Goal: Ask a question: Seek information or help from site administrators or community

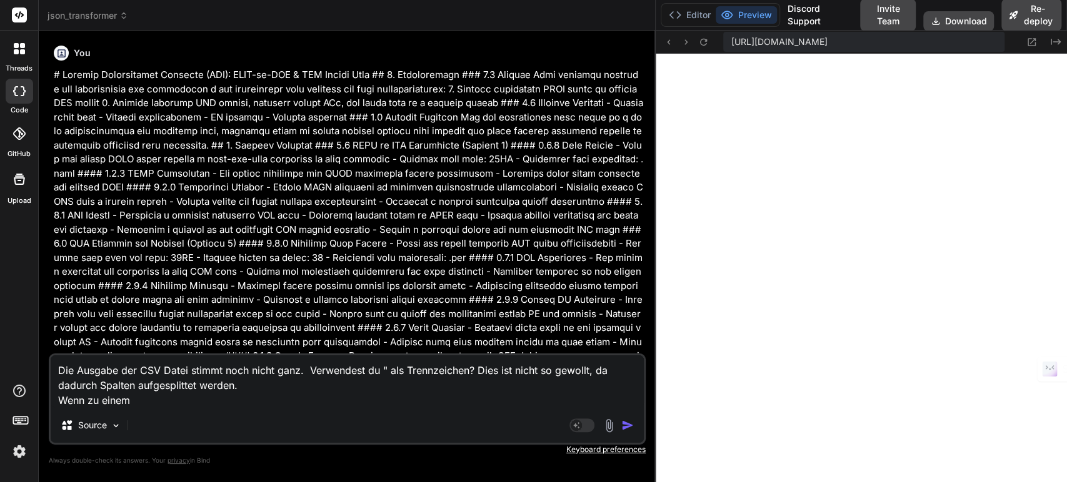
scroll to position [2717, 0]
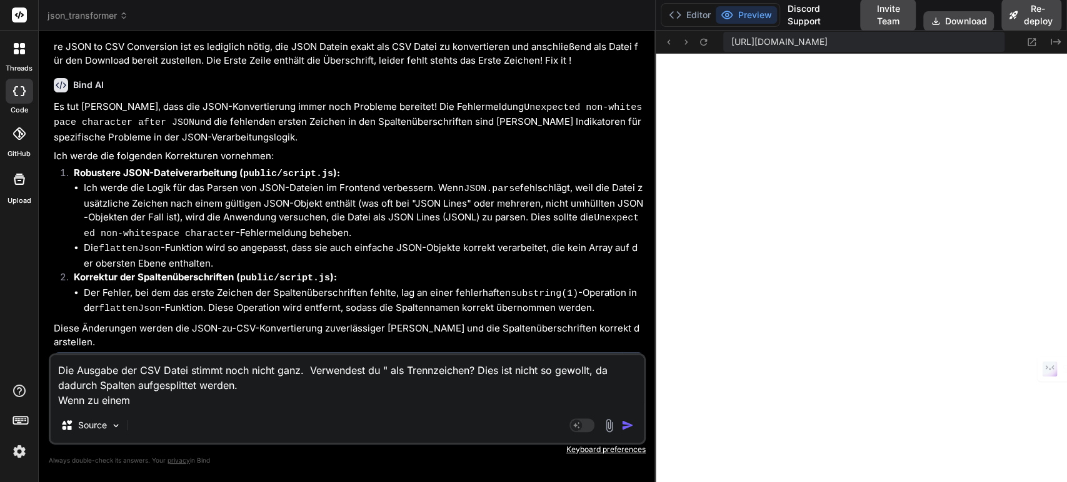
click at [119, 14] on span "json_transformer" at bounding box center [87, 15] width 81 height 12
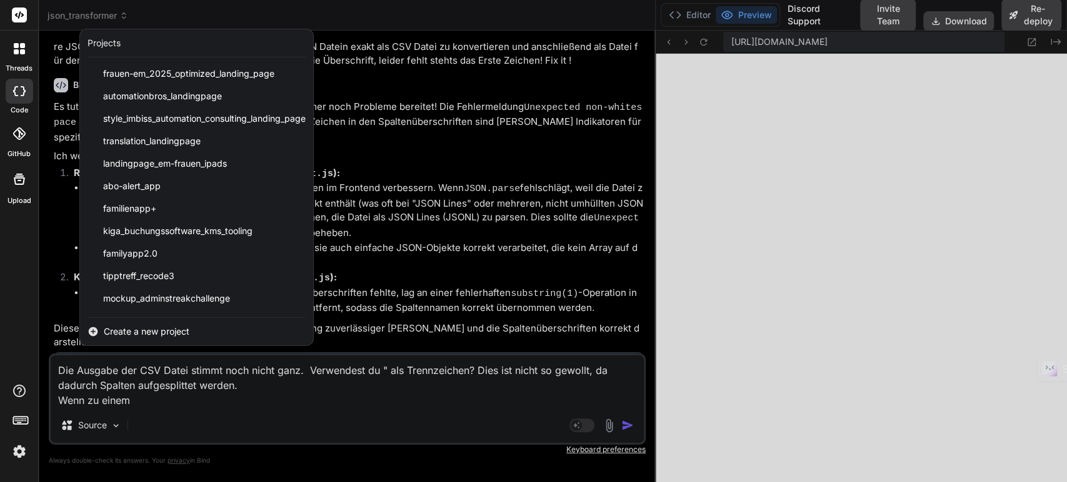
click at [119, 14] on div at bounding box center [533, 241] width 1067 height 482
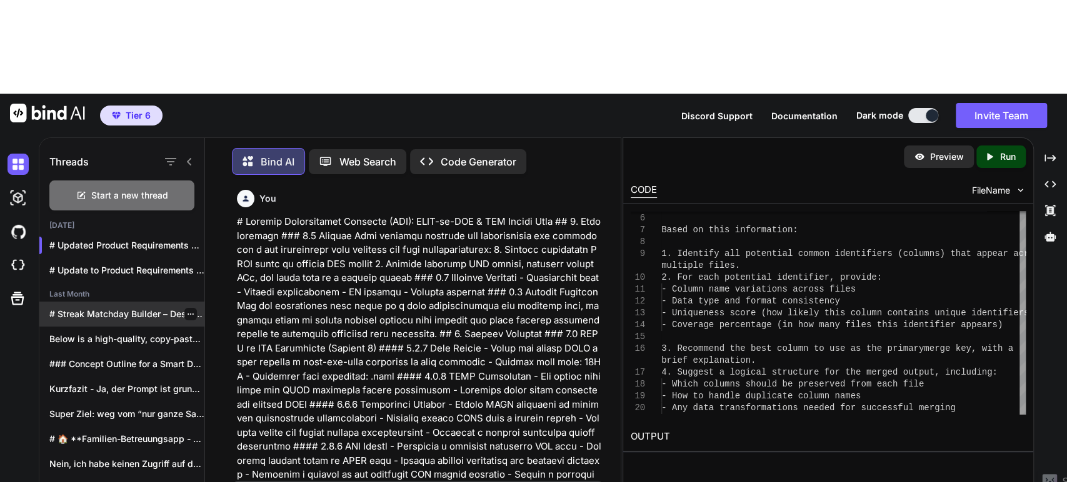
scroll to position [10003, 0]
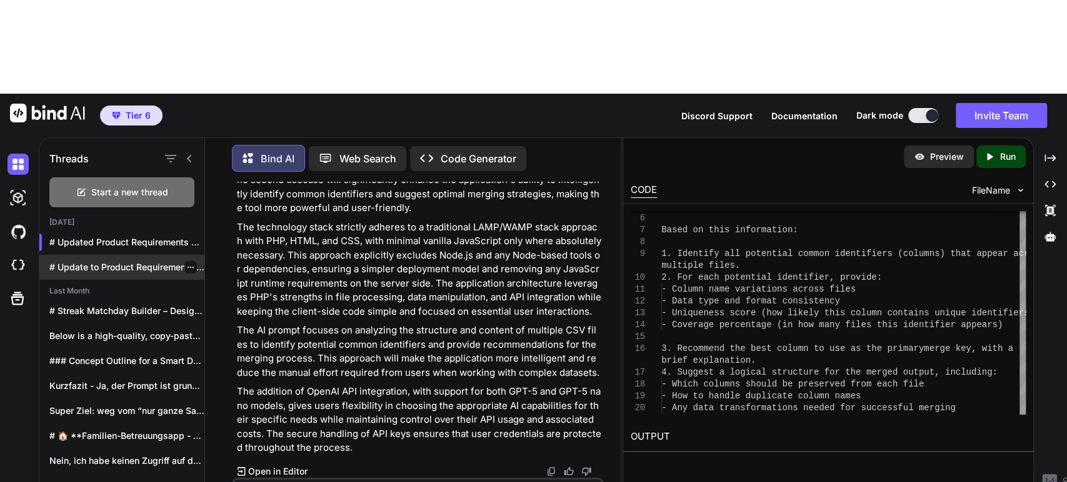
click at [190, 261] on div at bounding box center [190, 267] width 12 height 12
click at [187, 267] on icon "button" at bounding box center [190, 267] width 6 height 1
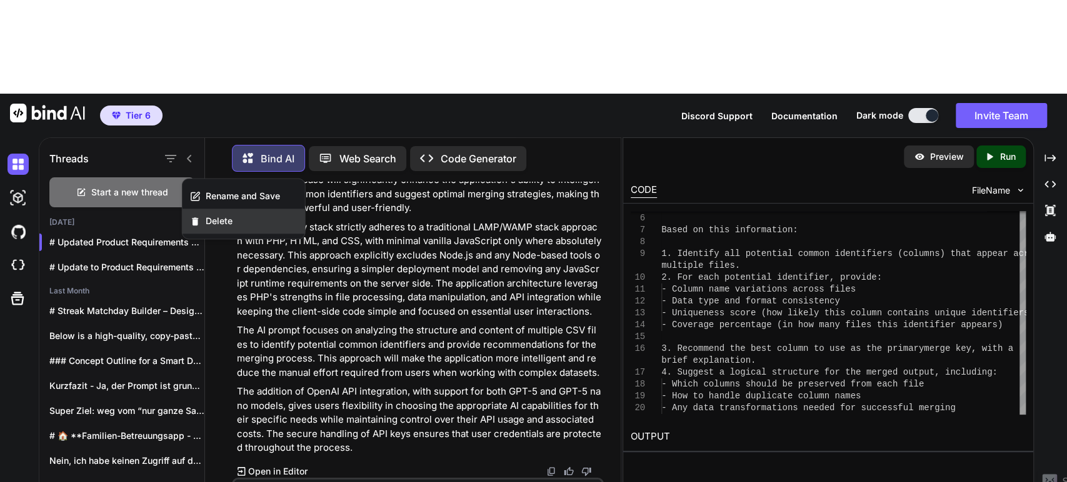
click at [220, 224] on span "Delete" at bounding box center [219, 221] width 27 height 12
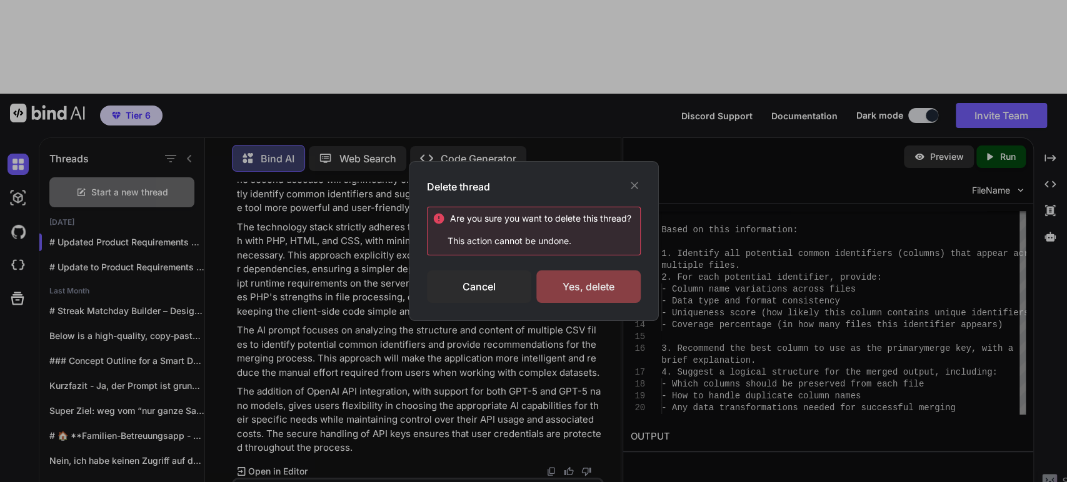
click at [565, 283] on div "Yes, delete" at bounding box center [588, 287] width 104 height 32
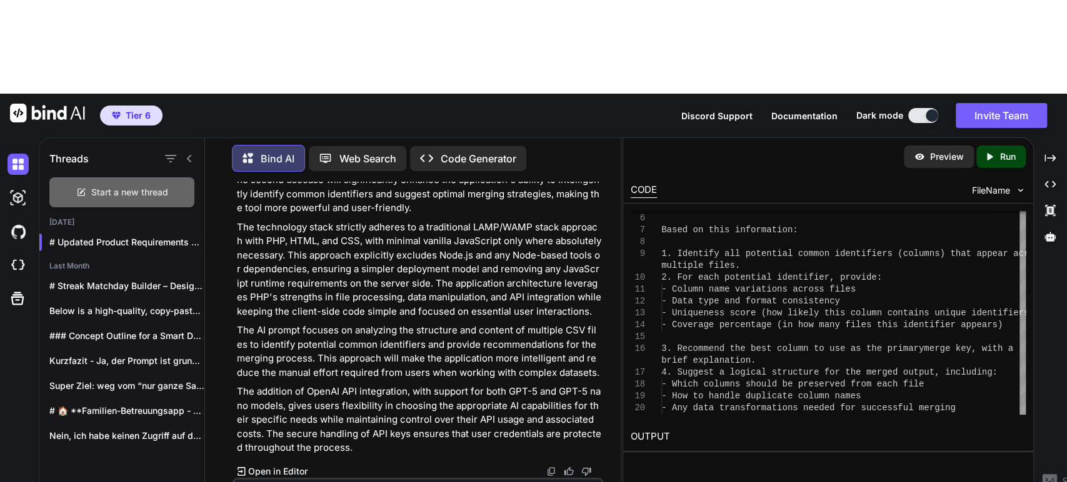
click at [136, 186] on span "Start a new thread" at bounding box center [129, 192] width 77 height 12
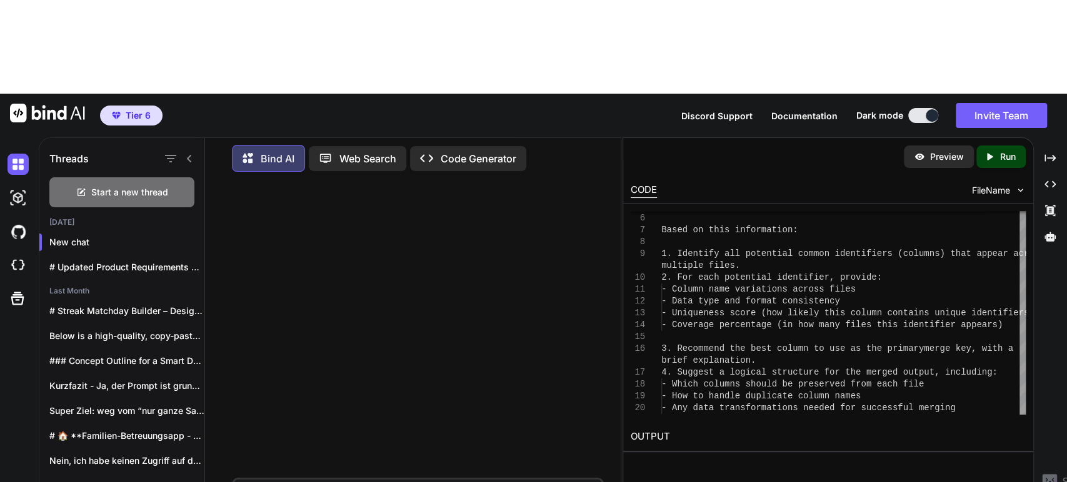
click at [342, 151] on p "Web Search" at bounding box center [367, 158] width 57 height 15
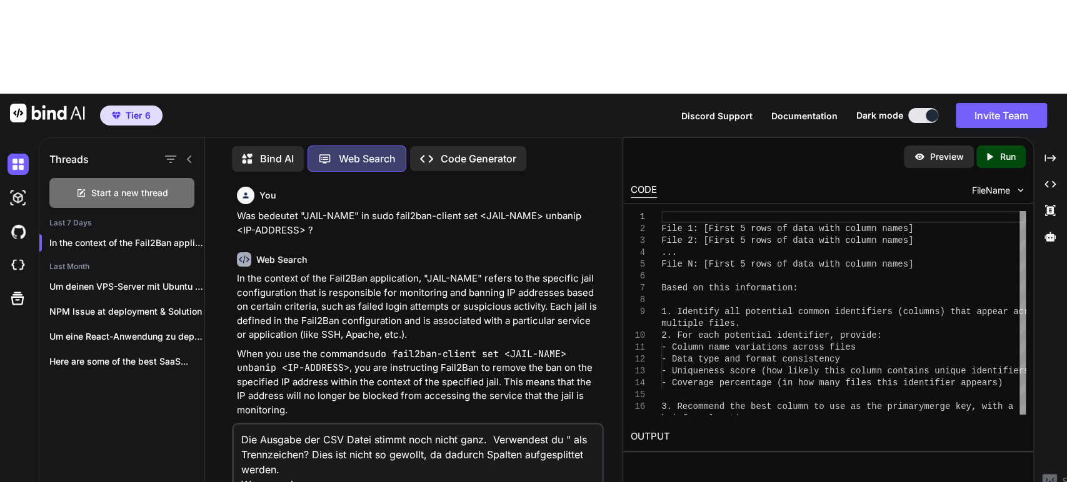
scroll to position [337, 0]
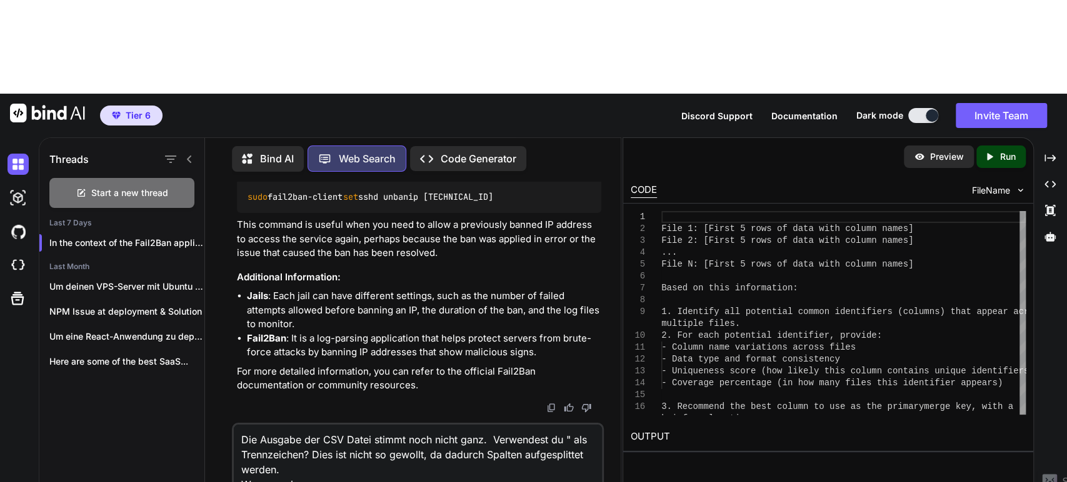
click at [317, 425] on textarea "Die Ausgabe der CSV Datei stimmt noch nicht ganz. Verwendest du " als Trennzeic…" at bounding box center [418, 458] width 368 height 67
click at [262, 151] on p "Bind AI" at bounding box center [277, 158] width 34 height 15
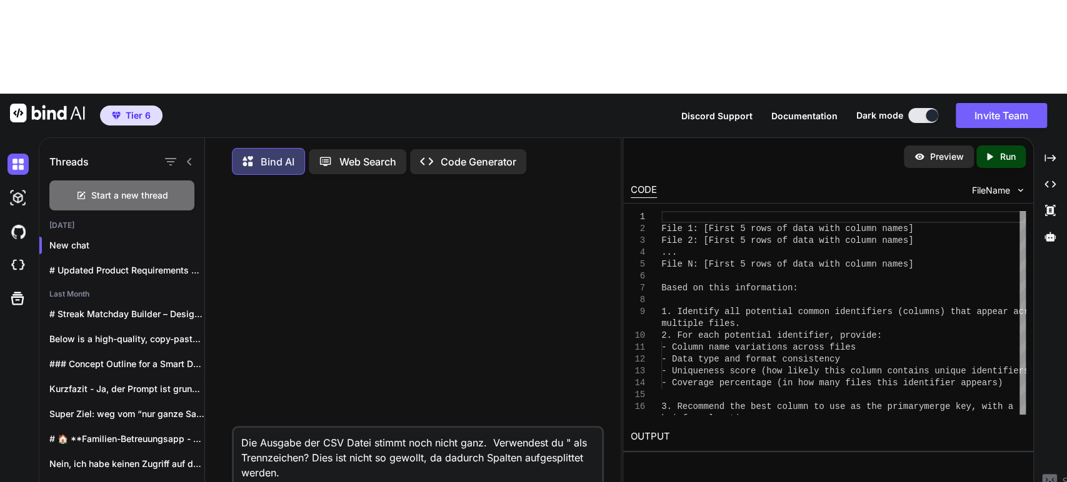
click at [310, 428] on textarea "Die Ausgabe der CSV Datei stimmt noch nicht ganz. Verwendest du " als Trennzeic…" at bounding box center [418, 461] width 368 height 67
click at [361, 149] on div "Web Search" at bounding box center [357, 161] width 97 height 25
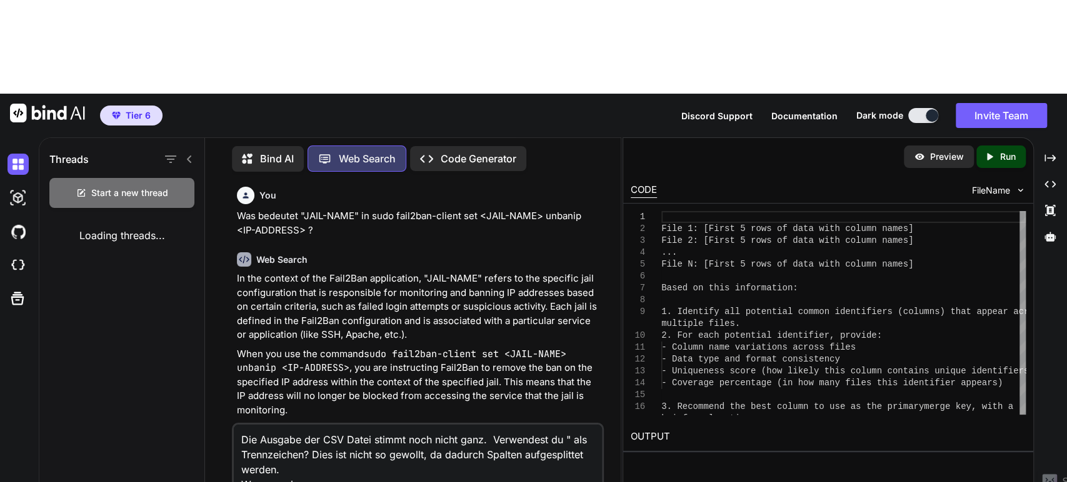
scroll to position [337, 0]
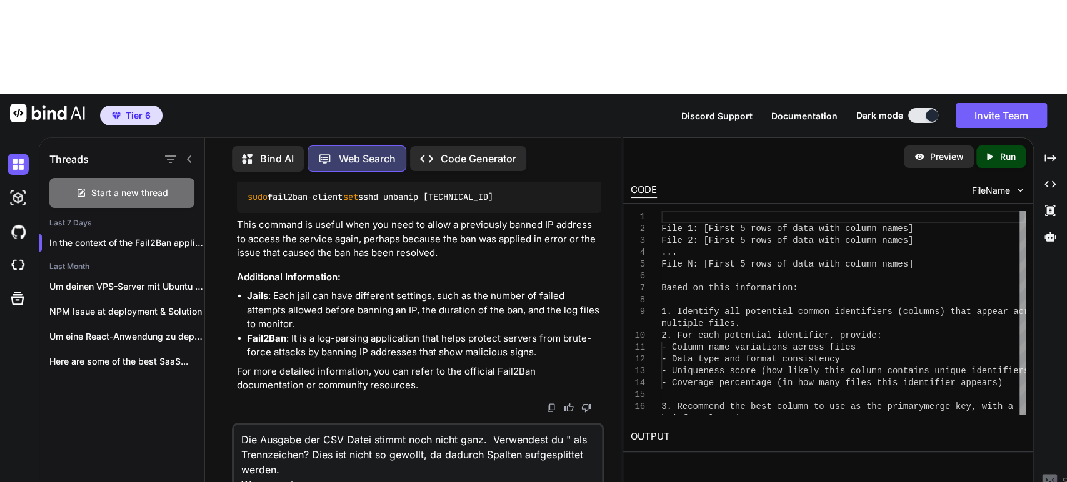
click at [310, 425] on textarea "Die Ausgabe der CSV Datei stimmt noch nicht ganz. Verwendest du " als Trennzeic…" at bounding box center [418, 458] width 368 height 67
type textarea "Wenn zu einem"
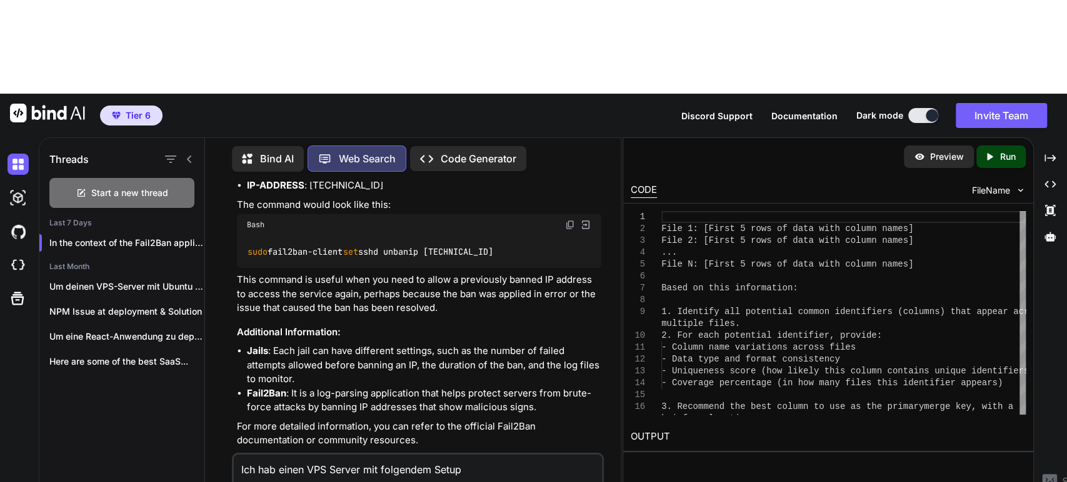
scroll to position [307, 0]
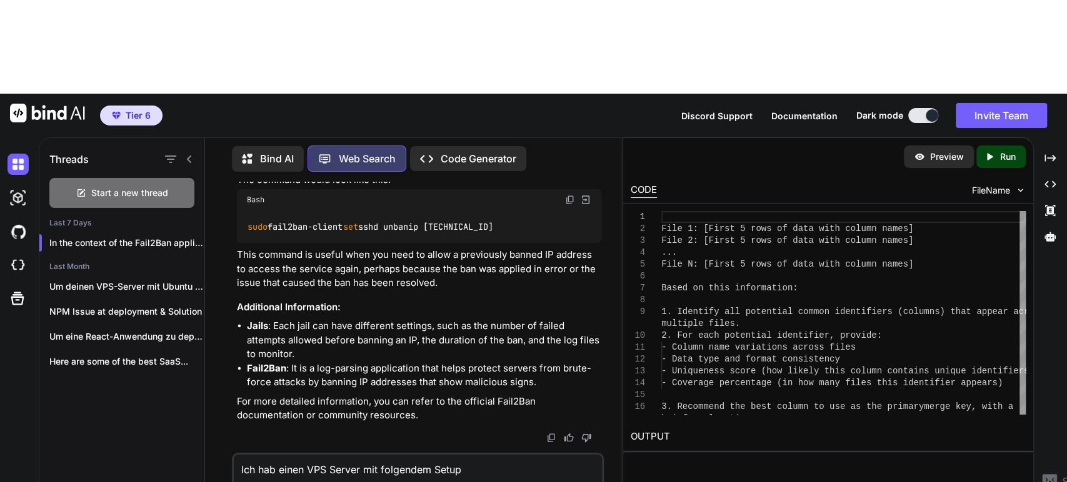
paste textarea "OS Ubuntu 24.04 mern Web Server Nginx Custom Server Provider custom Database mo…"
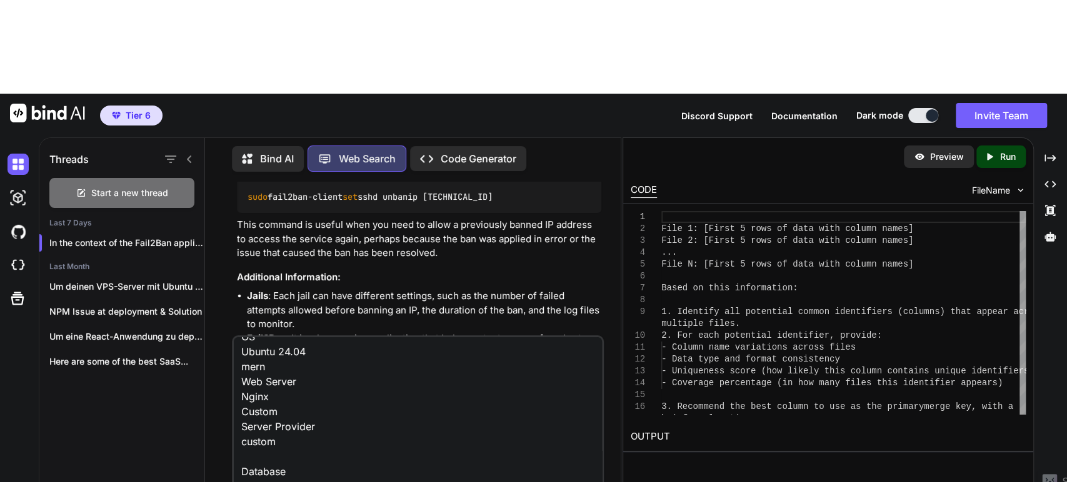
click at [240, 337] on textarea "Ich hab einen VPS Server mit folgendem Setup OS Ubuntu 24.04 mern Web Server Ng…" at bounding box center [418, 414] width 368 height 155
click at [241, 337] on textarea "Ich hab einen VPS Server mit folgendem Setup OS Ubuntu 24.04 Web Server Nginx C…" at bounding box center [418, 414] width 368 height 155
click at [241, 337] on textarea "Ich hab einen VPS Server mit folgendem Setup OS Ubuntu 24.04 Web Server: Nginx …" at bounding box center [418, 414] width 368 height 155
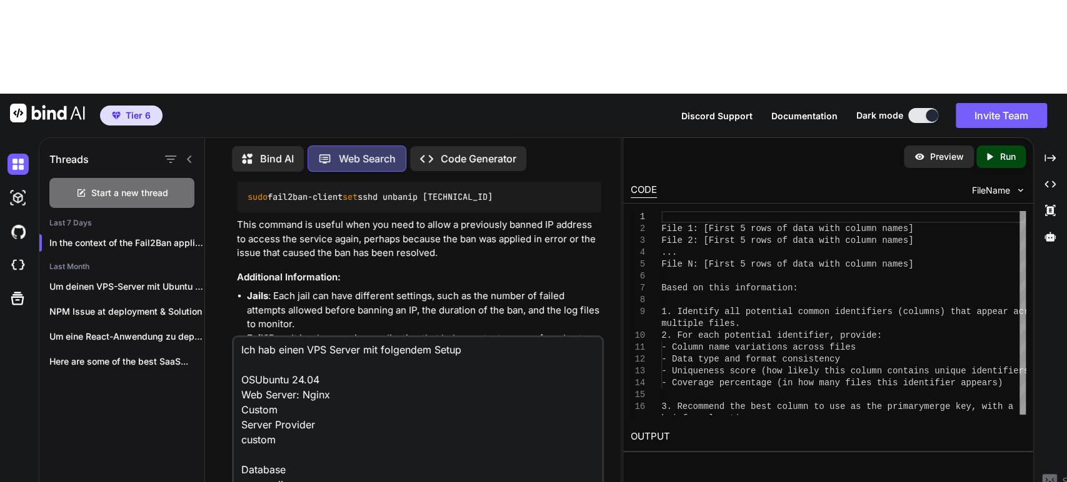
scroll to position [2, 0]
click at [346, 337] on textarea "Ich hab einen VPS Server mit folgendem Setup OS: Ubuntu 24.04, Web Server: Ngin…" at bounding box center [418, 414] width 368 height 155
click at [338, 341] on textarea "Ich hab einen VPS Server mit folgendem Setup OS: Ubuntu 24.04, Web Server: Ngin…" at bounding box center [418, 414] width 368 height 155
drag, startPoint x: 240, startPoint y: 324, endPoint x: 282, endPoint y: 358, distance: 53.8
click at [282, 358] on textarea "Ich hab einen VPS Server mit folgendem Setup OS: Ubuntu 24.04, Web Server: Ngin…" at bounding box center [418, 414] width 368 height 155
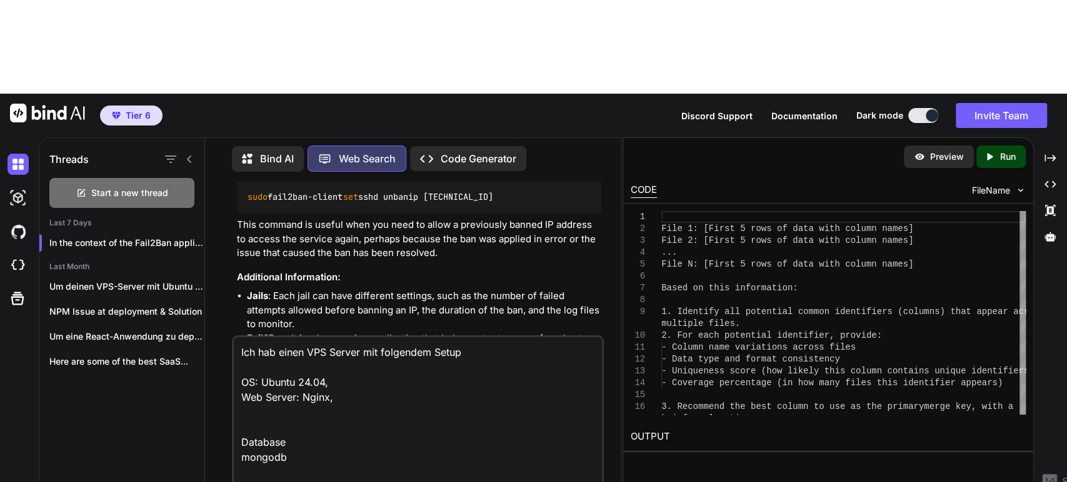
scroll to position [0, 0]
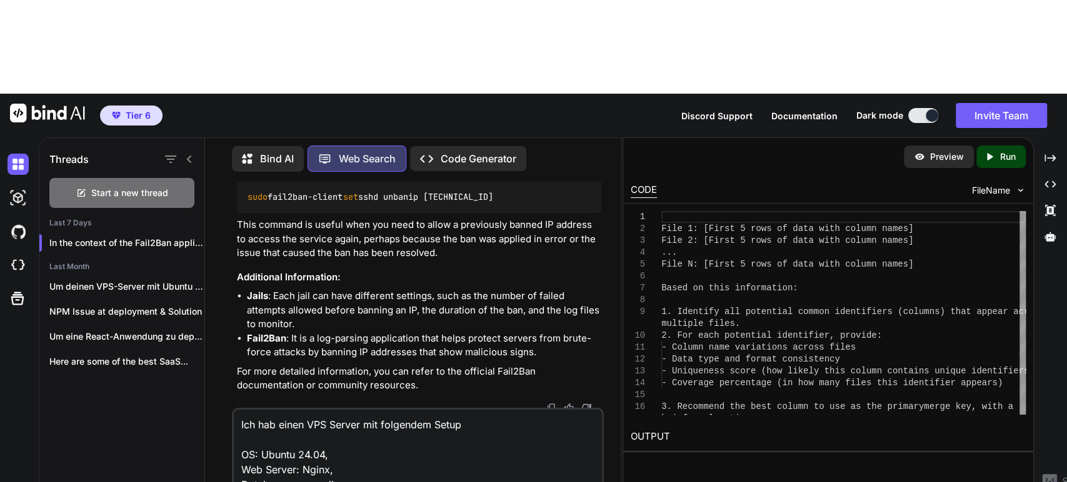
click at [355, 409] on div "Ich hab einen VPS Server mit folgendem Setup OS: Ubuntu 24.04, Web Server: Ngin…" at bounding box center [418, 468] width 372 height 121
click at [352, 410] on textarea "Ich hab einen VPS Server mit folgendem Setup OS: Ubuntu 24.04, Web Server: Ngin…" at bounding box center [418, 451] width 368 height 82
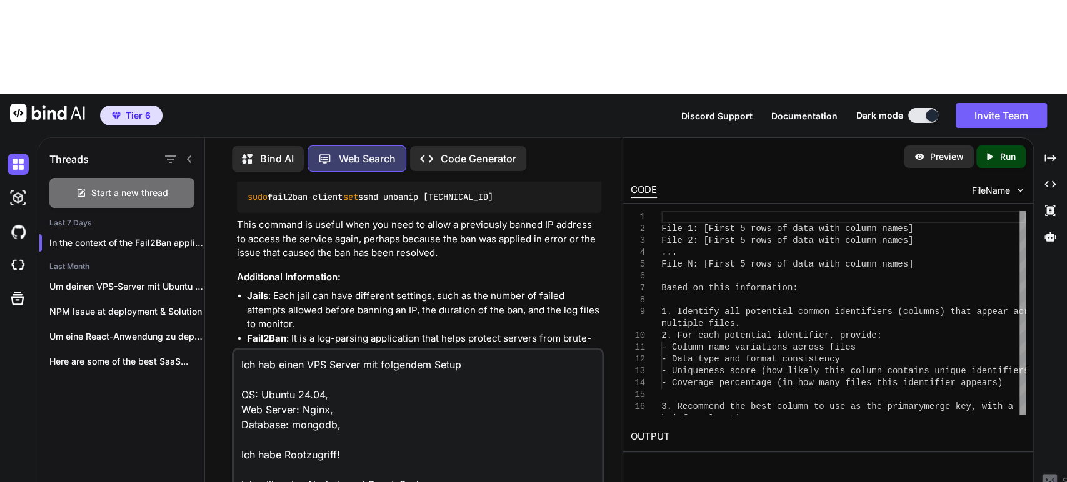
click at [344, 399] on textarea "Ich hab einen VPS Server mit folgendem Setup OS: Ubuntu 24.04, Web Server: Ngin…" at bounding box center [418, 421] width 368 height 142
click at [479, 401] on textarea "Ich hab einen VPS Server mit folgendem Setup OS: Ubuntu 24.04, Web Server: Ngin…" at bounding box center [418, 421] width 368 height 142
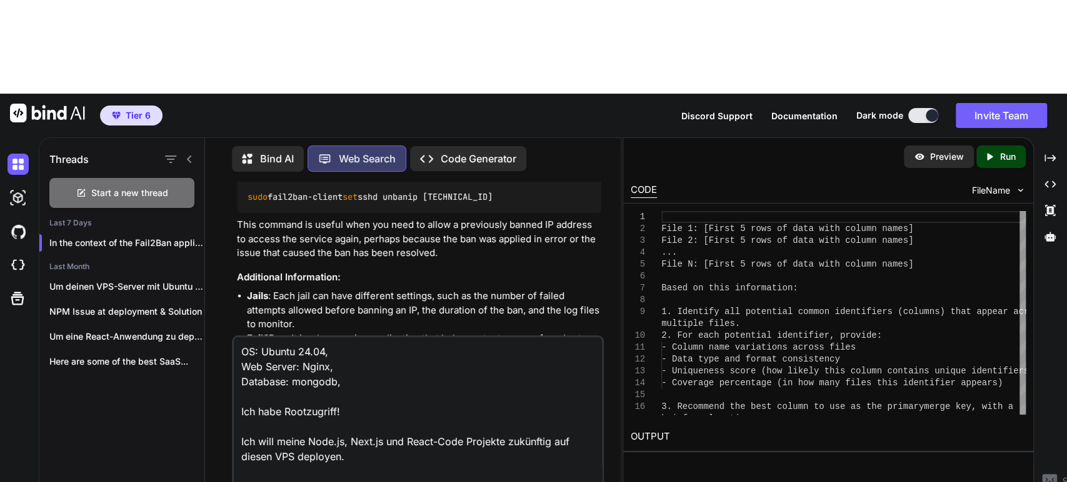
scroll to position [61, 0]
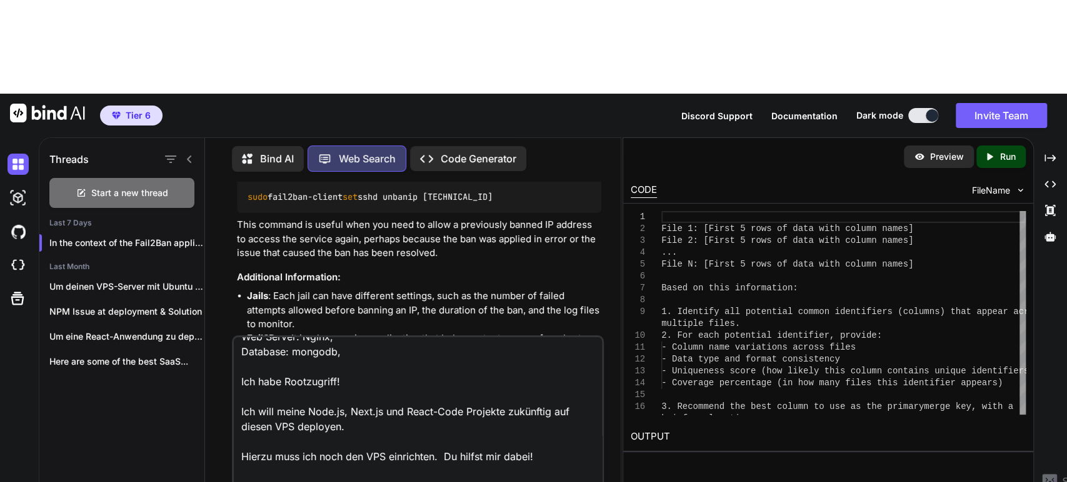
click at [547, 382] on textarea "Ich hab einen VPS Server mit folgendem Setup OS: Ubuntu 24.04, Web Server: Ngin…" at bounding box center [418, 414] width 368 height 155
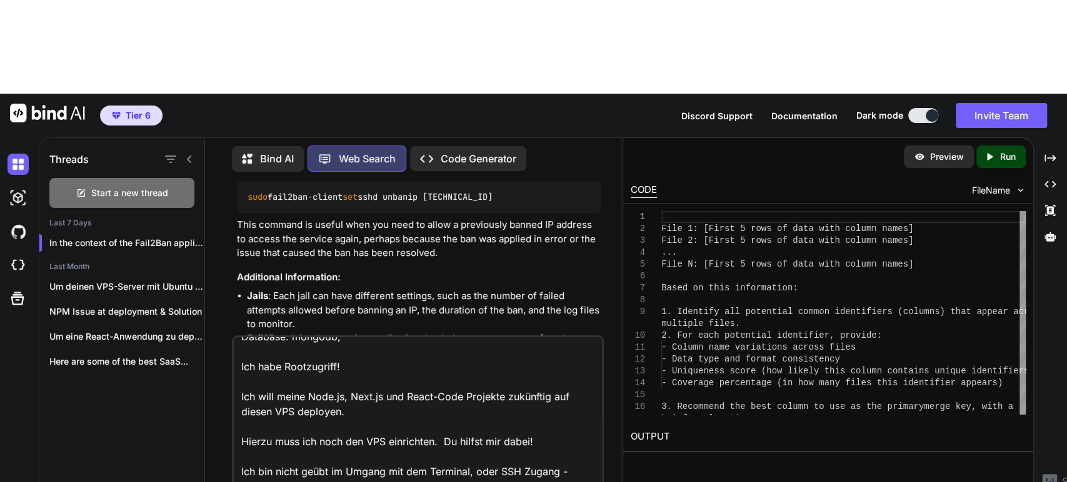
scroll to position [92, 0]
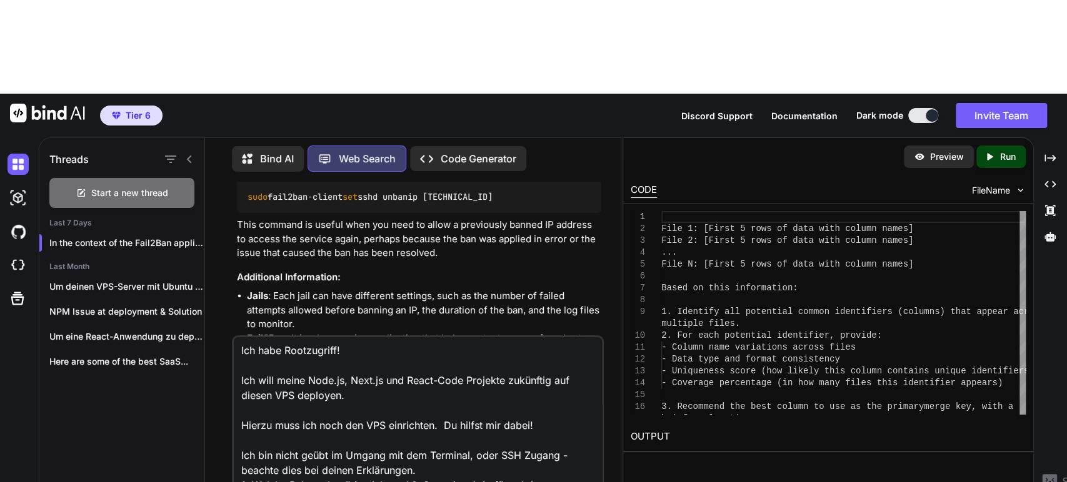
click at [450, 384] on textarea "Ich hab einen VPS Server mit folgendem Setup OS: Ubuntu 24.04, Web Server: Ngin…" at bounding box center [418, 414] width 368 height 155
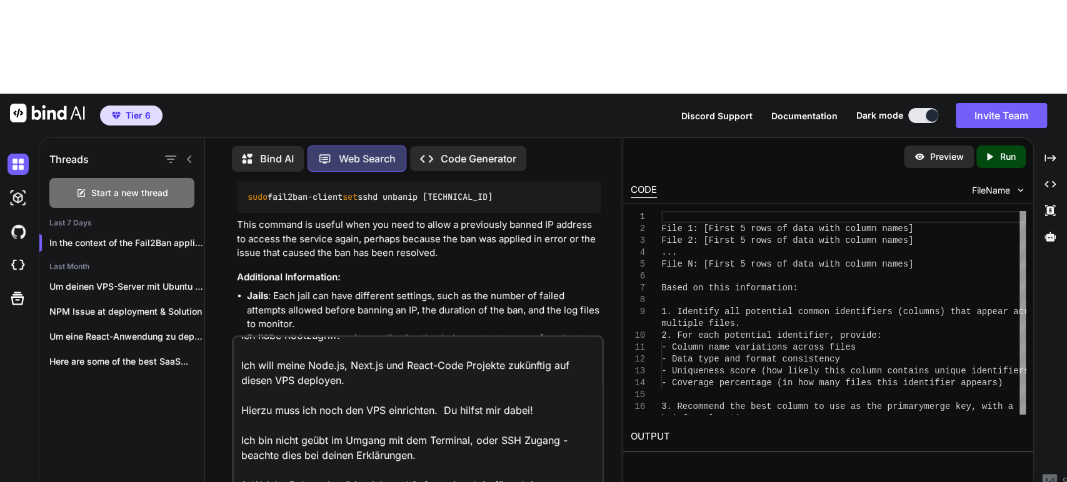
click at [555, 404] on textarea "Ich hab einen VPS Server mit folgendem Setup OS: Ubuntu 24.04, Web Server: Ngin…" at bounding box center [418, 414] width 368 height 155
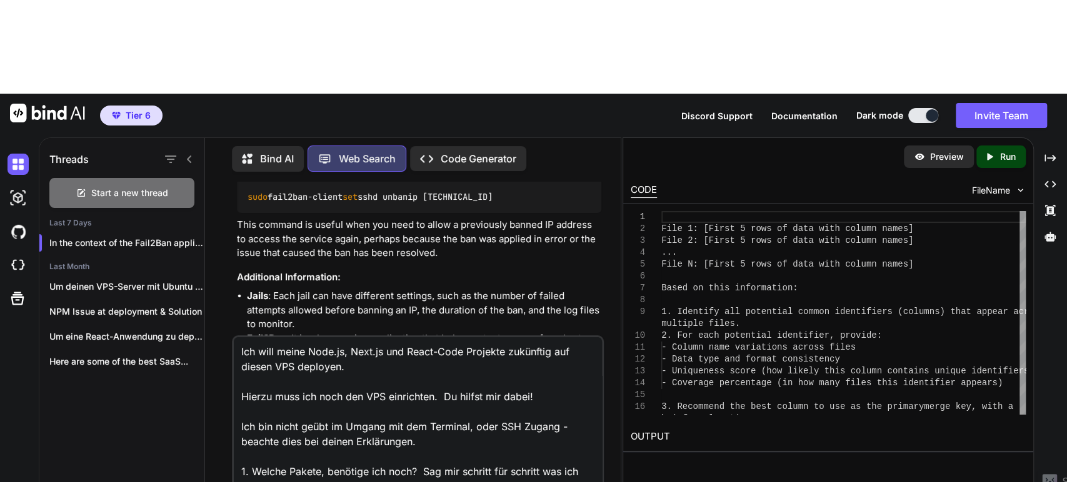
scroll to position [136, 0]
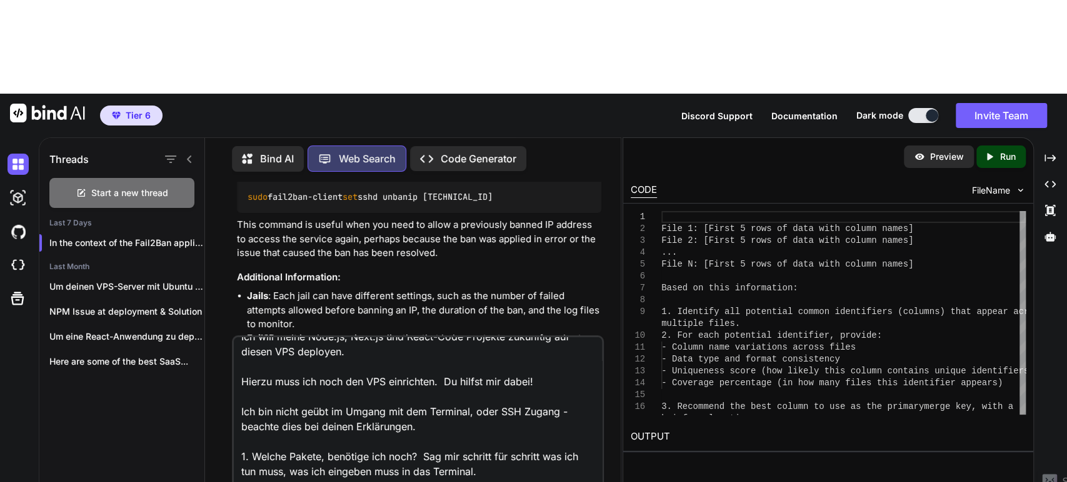
click at [412, 368] on textarea "Ich hab einen VPS Server mit folgendem Setup OS: Ubuntu 24.04, Web Server: Ngin…" at bounding box center [418, 414] width 368 height 155
click at [323, 398] on textarea "Ich hab einen VPS Server mit folgendem Setup OS: Ubuntu 24.04, Web Server: Ngin…" at bounding box center [418, 414] width 368 height 155
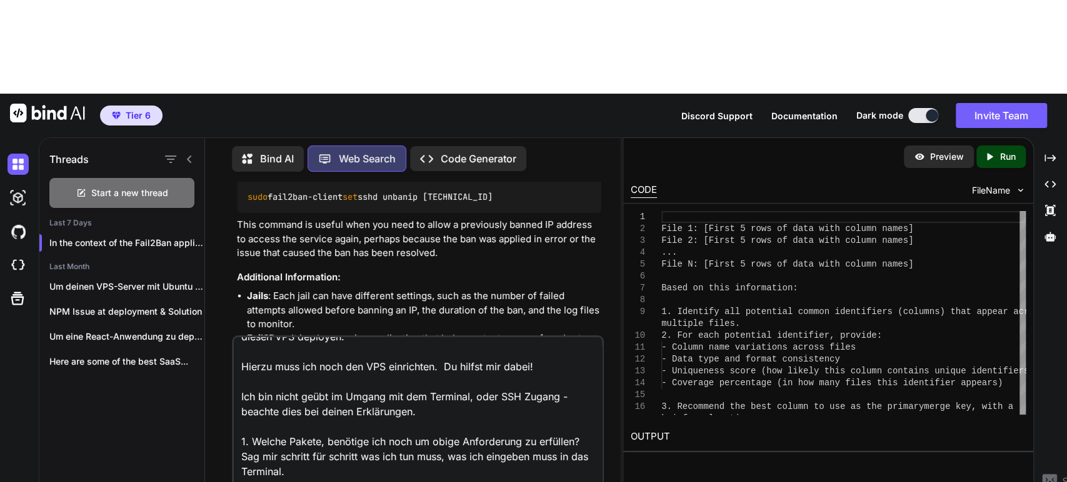
scroll to position [166, 0]
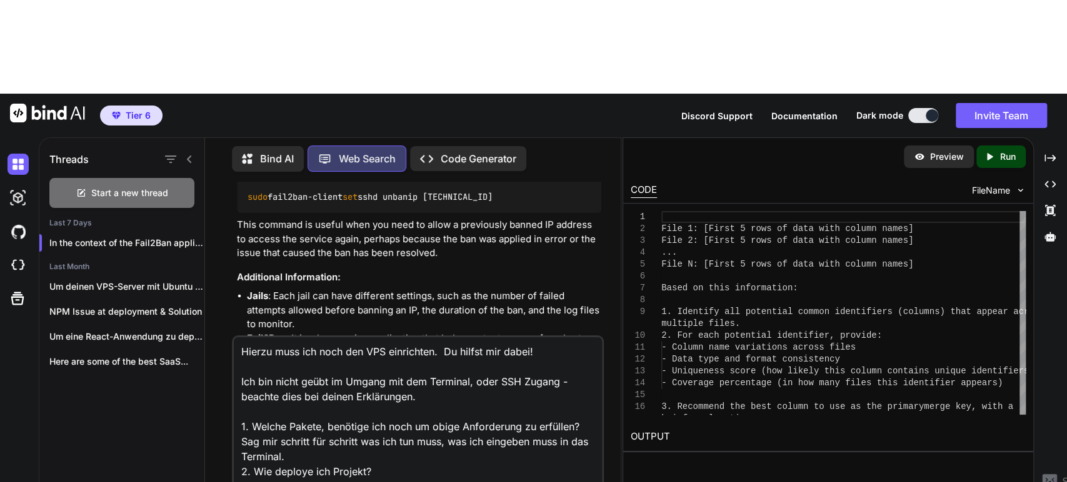
click at [326, 384] on textarea "Ich hab einen VPS Server mit folgendem Setup OS: Ubuntu 24.04, Web Server: Ngin…" at bounding box center [418, 414] width 368 height 155
click at [386, 388] on textarea "Ich hab einen VPS Server mit folgendem Setup OS: Ubuntu 24.04, Web Server: Ngin…" at bounding box center [418, 414] width 368 height 155
click at [489, 399] on textarea "Ich hab einen VPS Server mit folgendem Setup OS: Ubuntu 24.04, Web Server: Ngin…" at bounding box center [418, 414] width 368 height 155
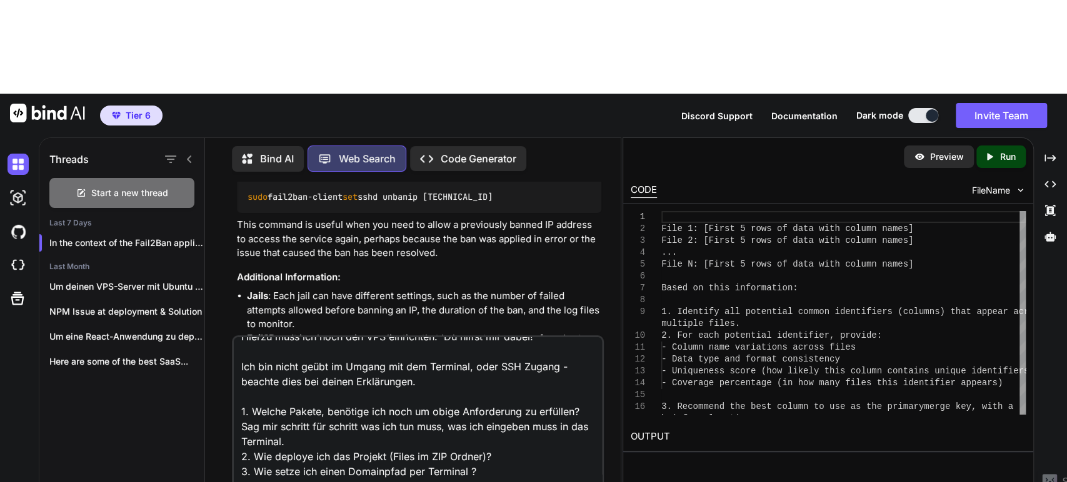
click at [513, 366] on textarea "Ich hab einen VPS Server mit folgendem Setup OS: Ubuntu 24.04, Web Server: Ngin…" at bounding box center [418, 414] width 368 height 155
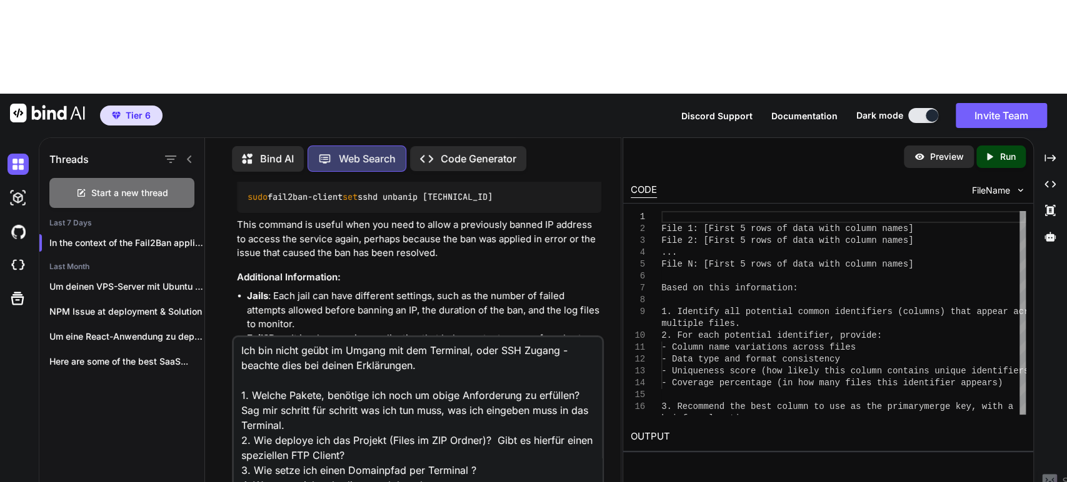
type textarea "Ich hab einen VPS Server mit folgendem Setup OS: Ubuntu 24.04, Web Server: Ngin…"
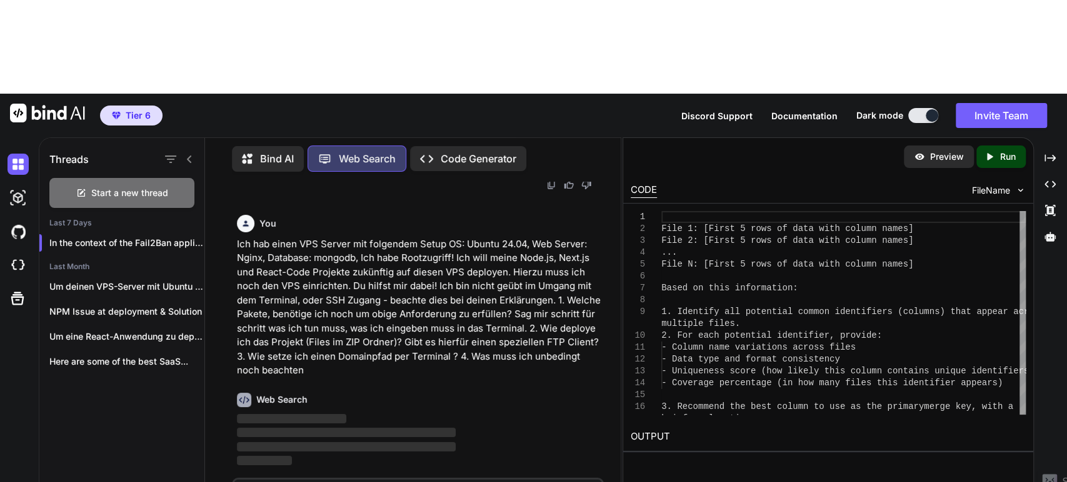
scroll to position [498, 0]
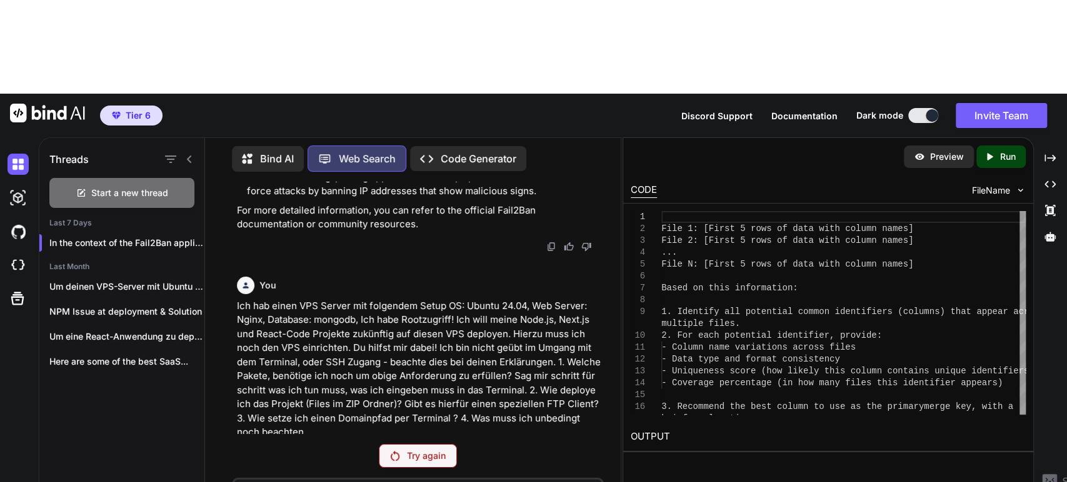
click at [371, 299] on p "Ich hab einen VPS Server mit folgendem Setup OS: Ubuntu 24.04, Web Server: Ngin…" at bounding box center [419, 369] width 364 height 141
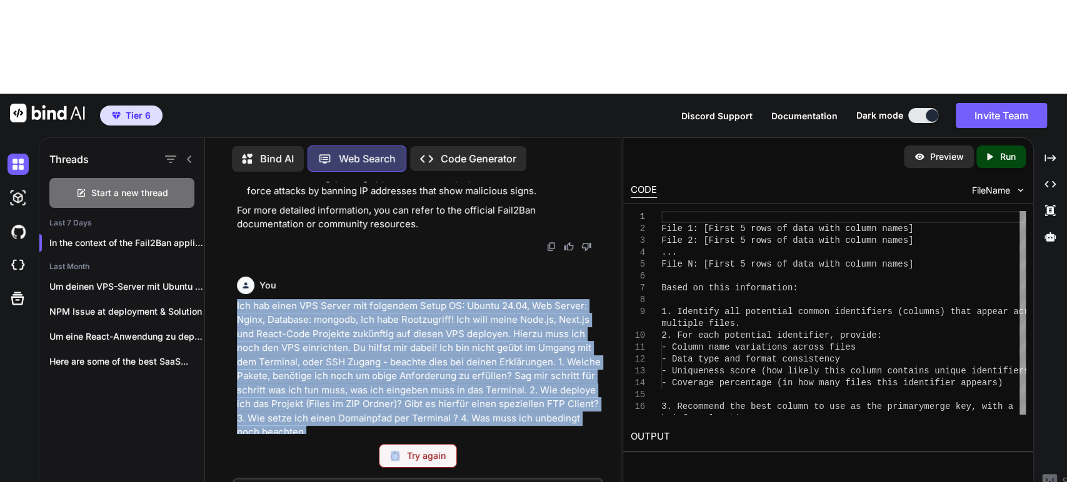
click at [371, 299] on p "Ich hab einen VPS Server mit folgendem Setup OS: Ubuntu 24.04, Web Server: Ngin…" at bounding box center [419, 369] width 364 height 141
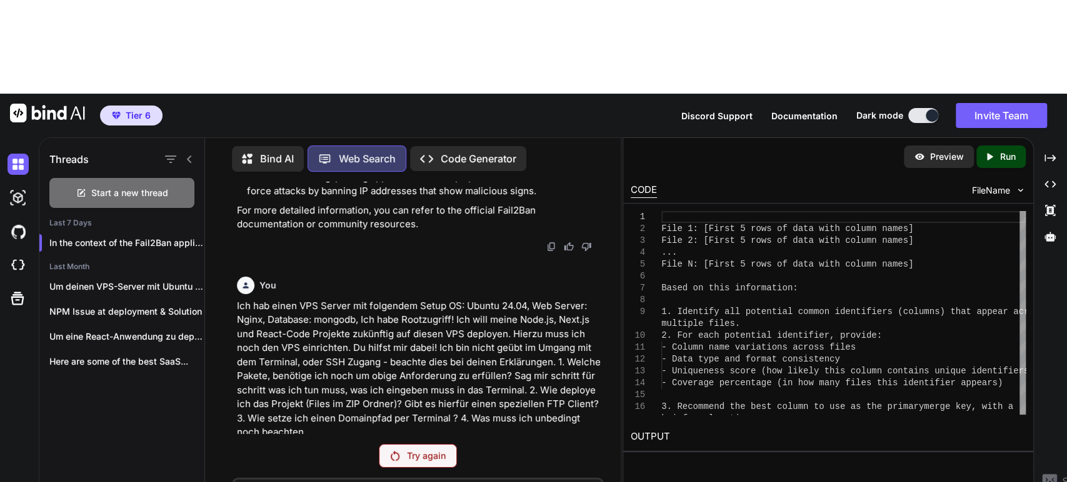
click at [374, 299] on p "Ich hab einen VPS Server mit folgendem Setup OS: Ubuntu 24.04, Web Server: Ngin…" at bounding box center [419, 369] width 364 height 141
click at [371, 299] on p "Ich hab einen VPS Server mit folgendem Setup OS: Ubuntu 24.04, Web Server: Ngin…" at bounding box center [419, 369] width 364 height 141
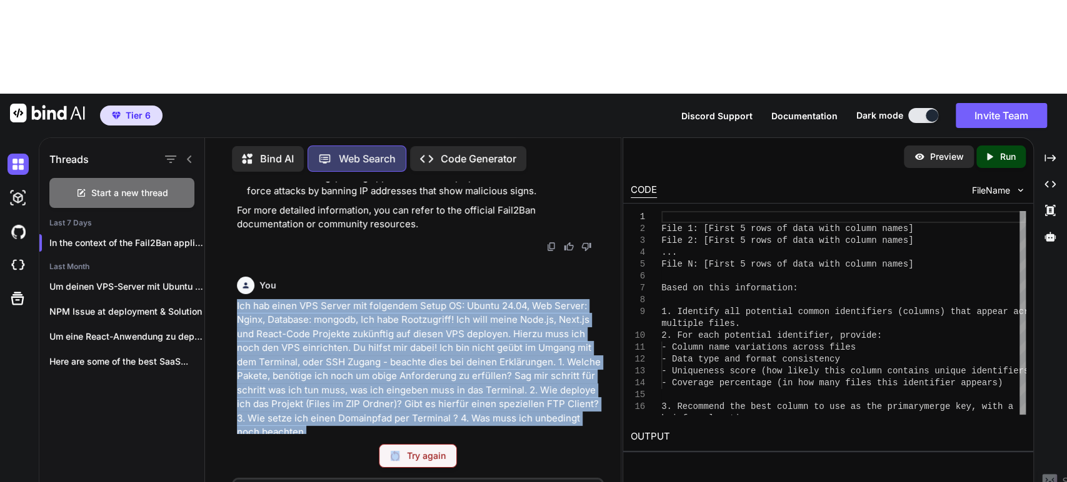
click at [371, 299] on p "Ich hab einen VPS Server mit folgendem Setup OS: Ubuntu 24.04, Web Server: Ngin…" at bounding box center [419, 369] width 364 height 141
click at [414, 299] on p "Ich hab einen VPS Server mit folgendem Setup OS: Ubuntu 24.04, Web Server: Ngin…" at bounding box center [419, 369] width 364 height 141
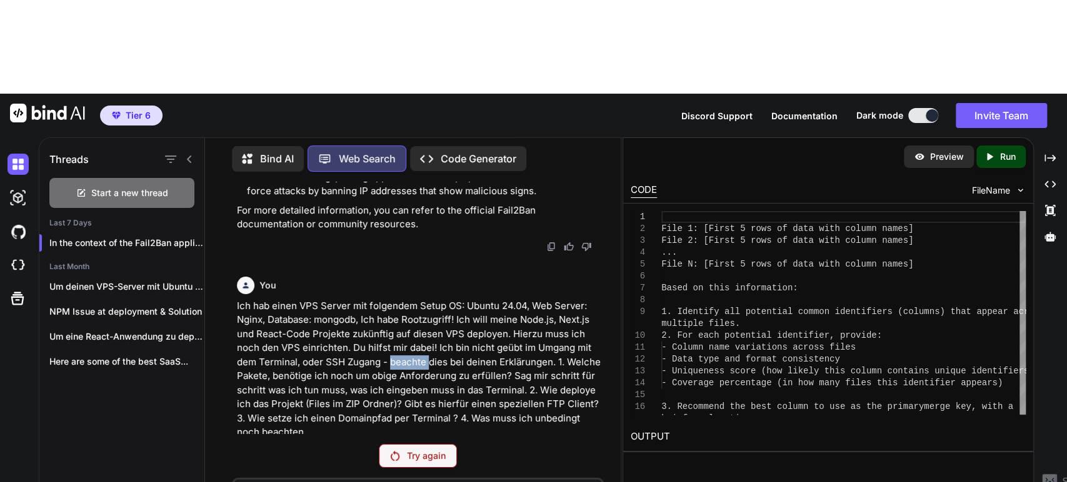
click at [414, 299] on p "Ich hab einen VPS Server mit folgendem Setup OS: Ubuntu 24.04, Web Server: Ngin…" at bounding box center [419, 369] width 364 height 141
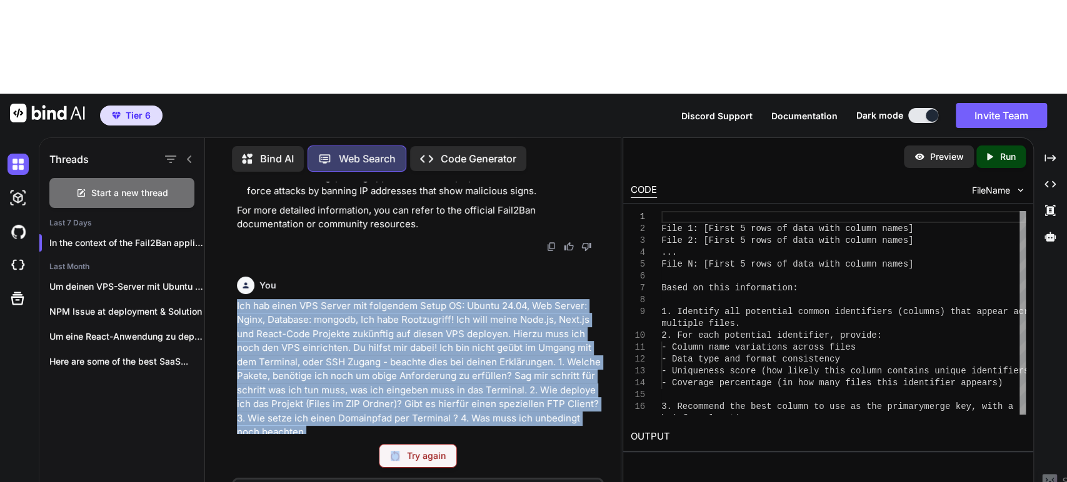
click at [414, 299] on p "Ich hab einen VPS Server mit folgendem Setup OS: Ubuntu 24.04, Web Server: Ngin…" at bounding box center [419, 369] width 364 height 141
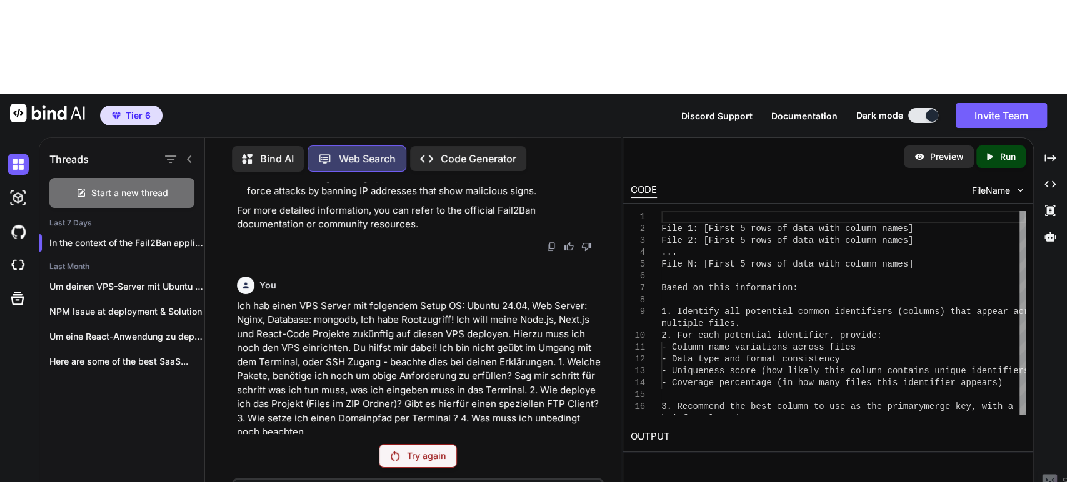
click at [421, 450] on p "Try again" at bounding box center [426, 456] width 39 height 12
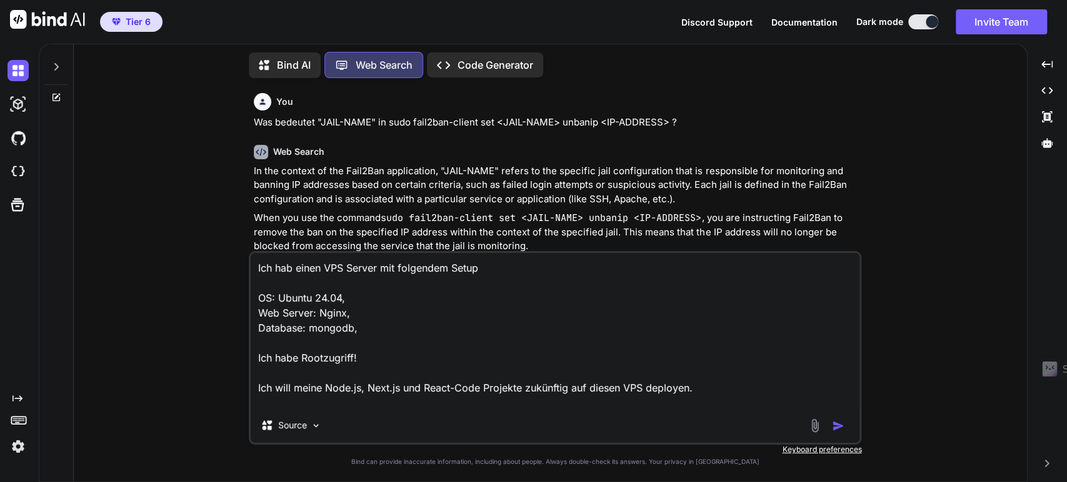
scroll to position [311, 0]
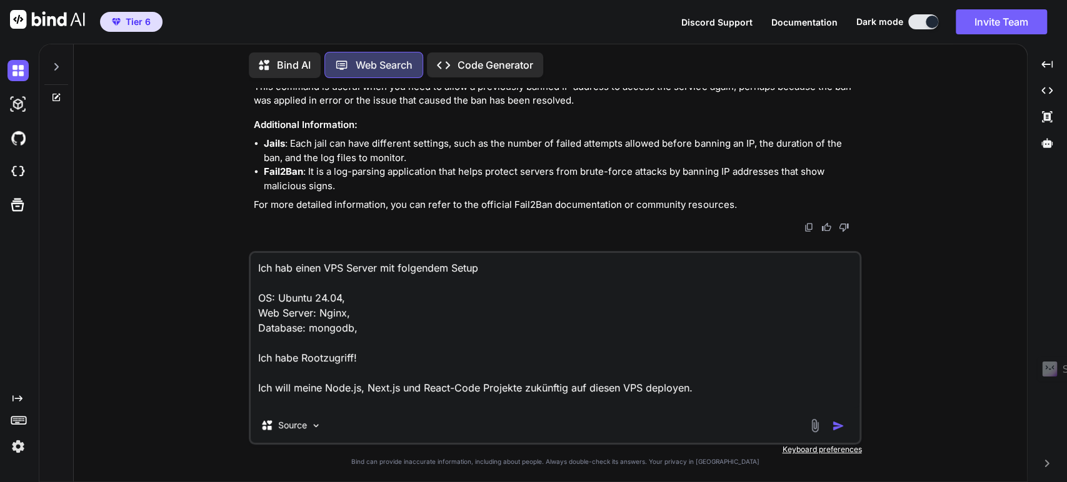
click at [15, 446] on img at bounding box center [17, 446] width 21 height 21
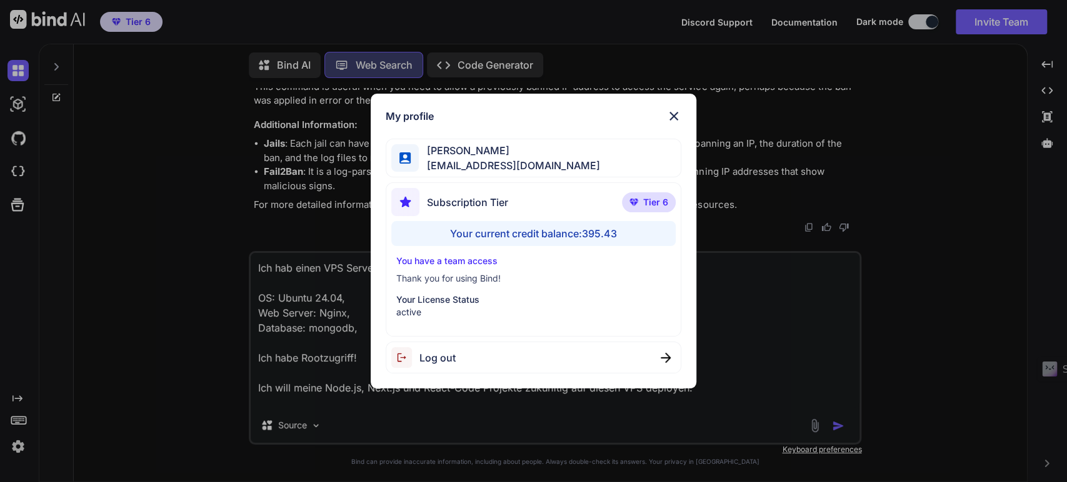
click at [245, 354] on div "My profile Simon Se tipptreff@gmail.com Subscription Tier Tier 6 Your current c…" at bounding box center [533, 241] width 1067 height 482
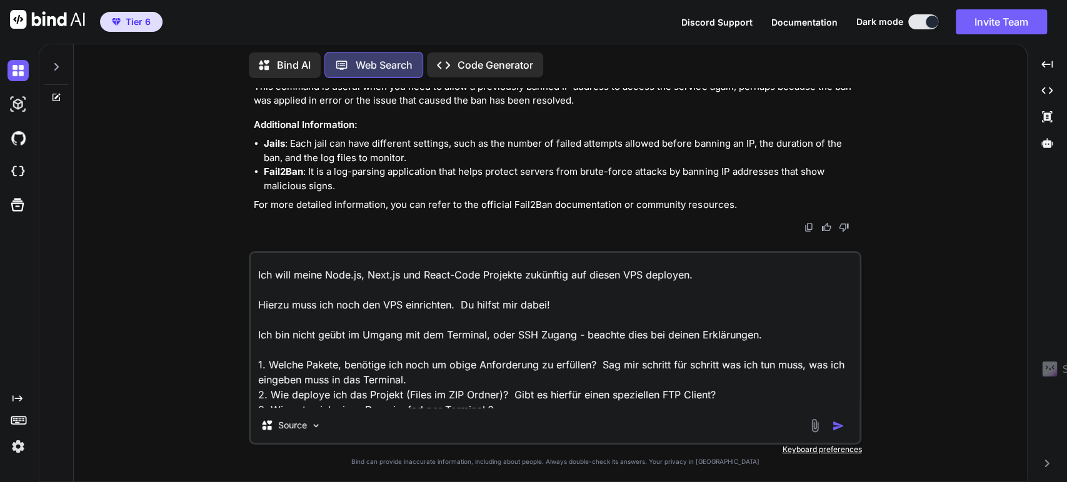
scroll to position [135, 0]
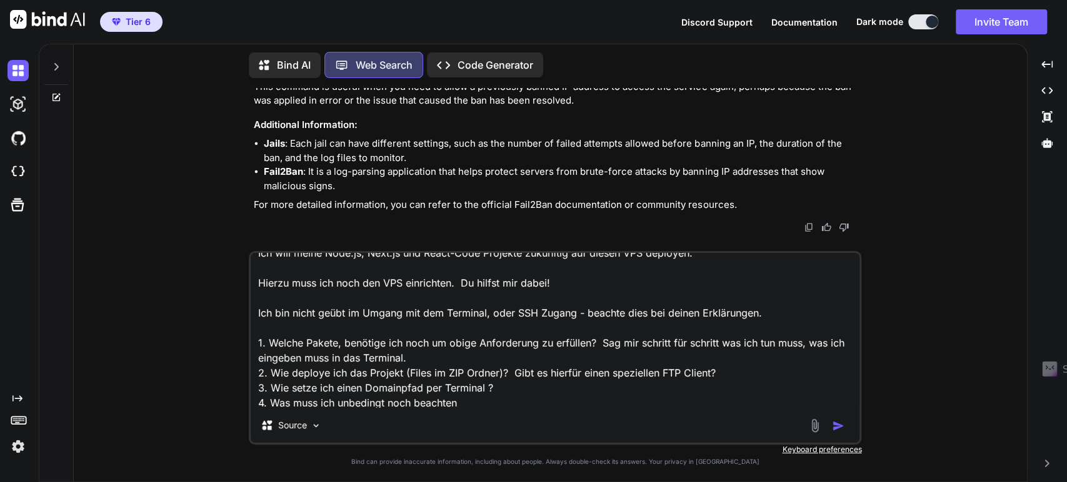
click at [590, 337] on textarea "Ich hab einen VPS Server mit folgendem Setup OS: Ubuntu 24.04, Web Server: Ngin…" at bounding box center [555, 330] width 609 height 155
click at [502, 373] on textarea "Ich hab einen VPS Server mit folgendem Setup OS: Ubuntu 24.04, Web Server: Ngin…" at bounding box center [555, 330] width 609 height 155
click at [57, 66] on icon at bounding box center [56, 67] width 10 height 10
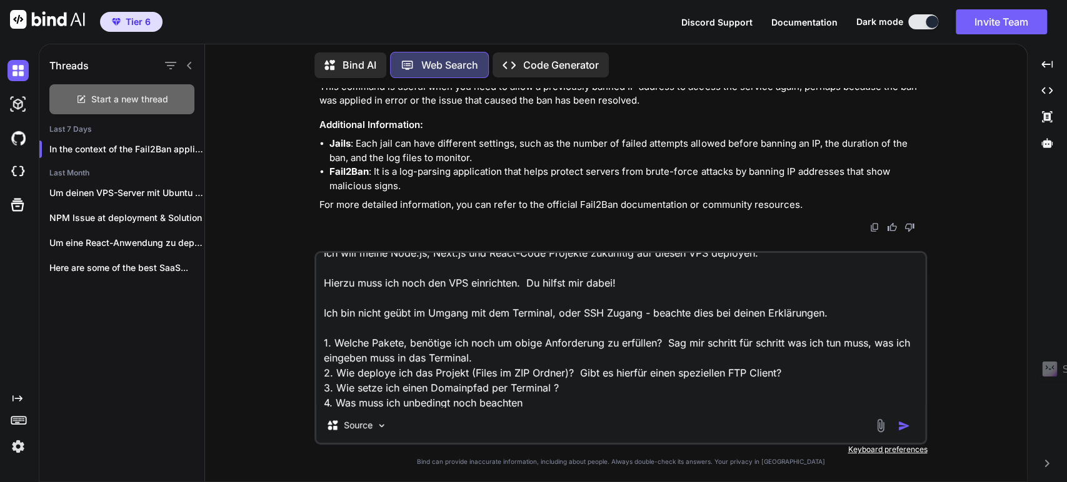
click at [120, 99] on span "Start a new thread" at bounding box center [129, 99] width 77 height 12
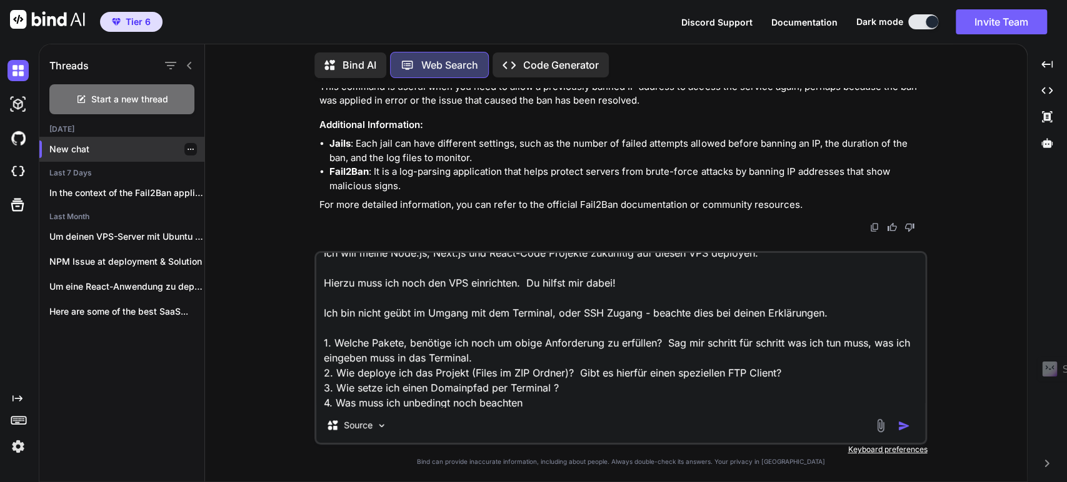
scroll to position [0, 0]
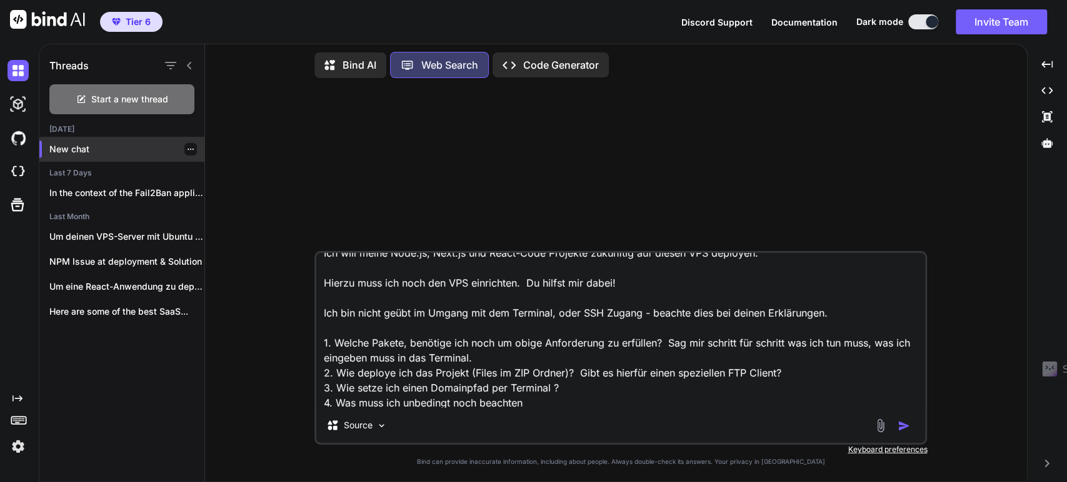
click at [63, 151] on p "New chat" at bounding box center [126, 149] width 155 height 12
click at [72, 149] on p "New chat" at bounding box center [126, 149] width 155 height 12
click at [455, 356] on textarea "Ich hab einen VPS Server mit folgendem Setup OS: Ubuntu 24.04, Web Server: Ngin…" at bounding box center [620, 330] width 609 height 155
click at [900, 430] on img "button" at bounding box center [903, 426] width 12 height 12
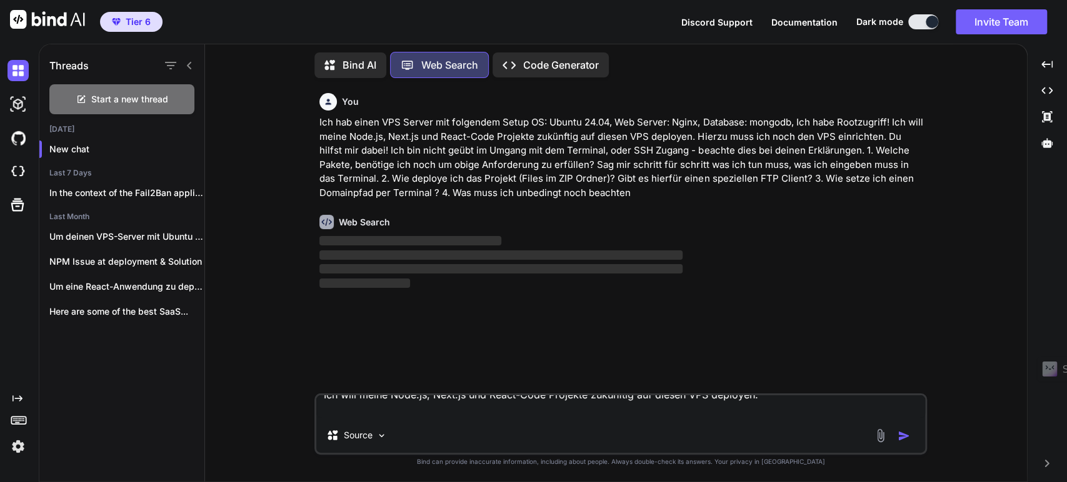
scroll to position [0, 0]
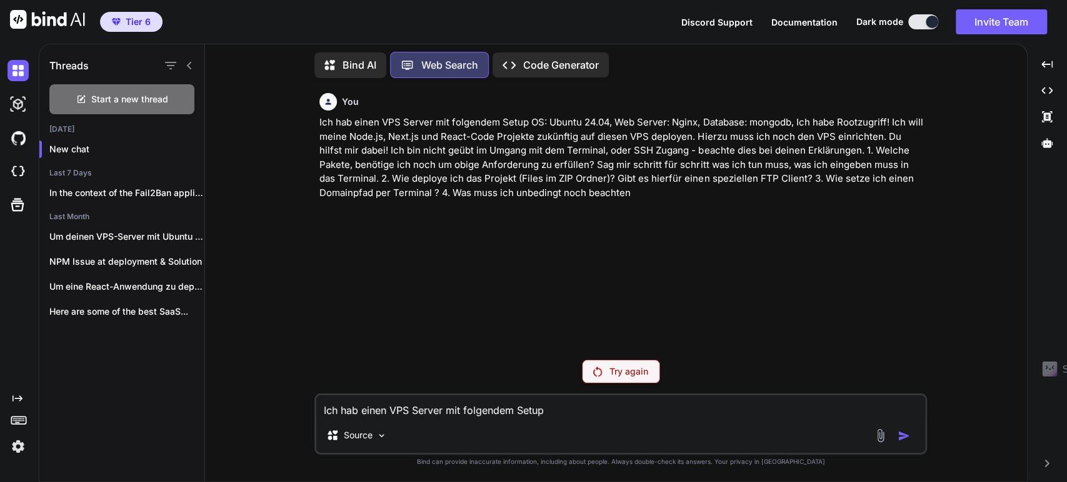
click at [359, 59] on p "Bind AI" at bounding box center [359, 64] width 34 height 15
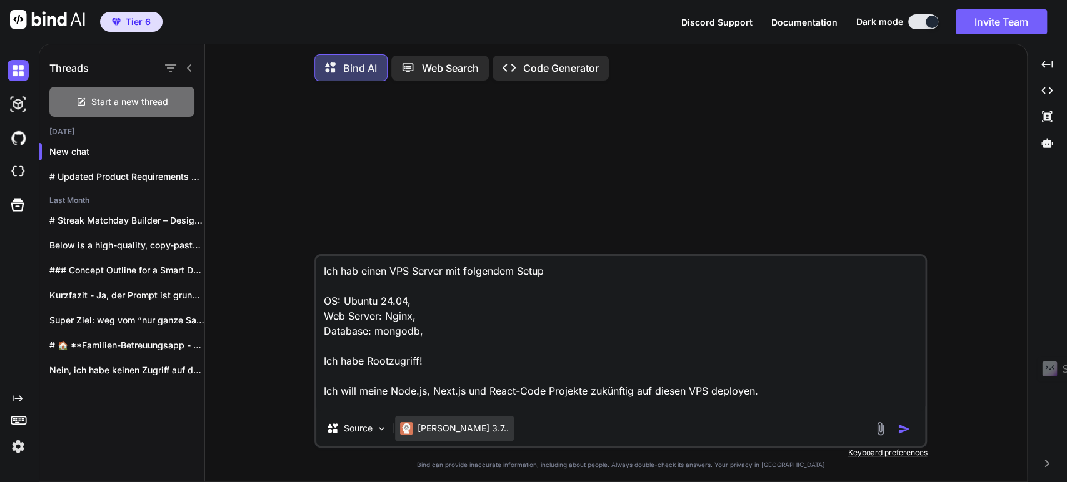
click at [447, 435] on p "[PERSON_NAME] 3.7.." at bounding box center [462, 428] width 91 height 12
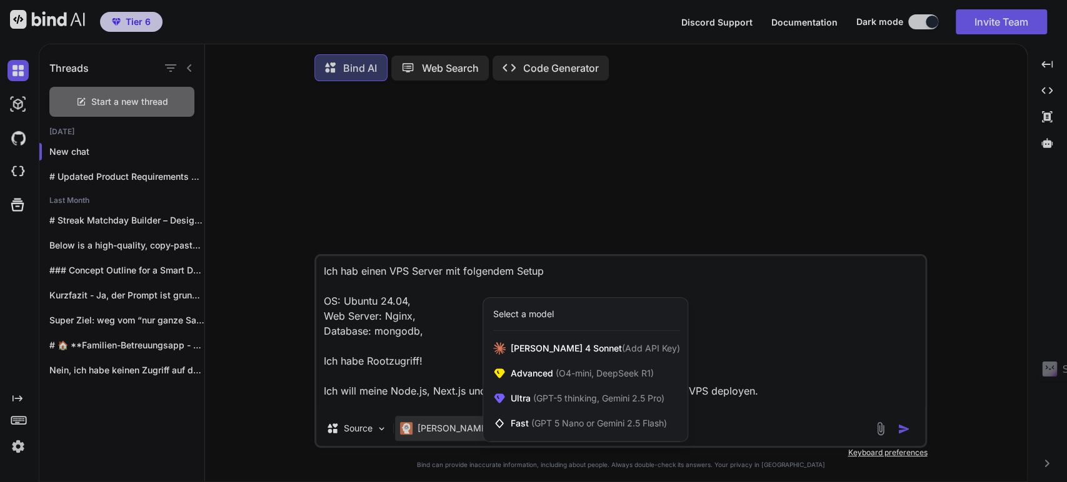
click at [435, 360] on div at bounding box center [533, 241] width 1067 height 482
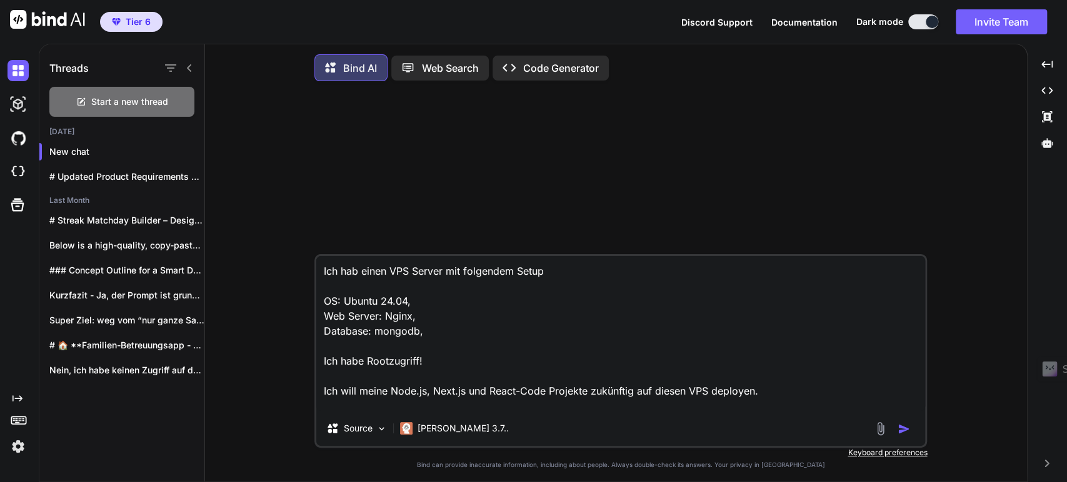
click at [907, 431] on img "button" at bounding box center [903, 429] width 12 height 12
type textarea "x"
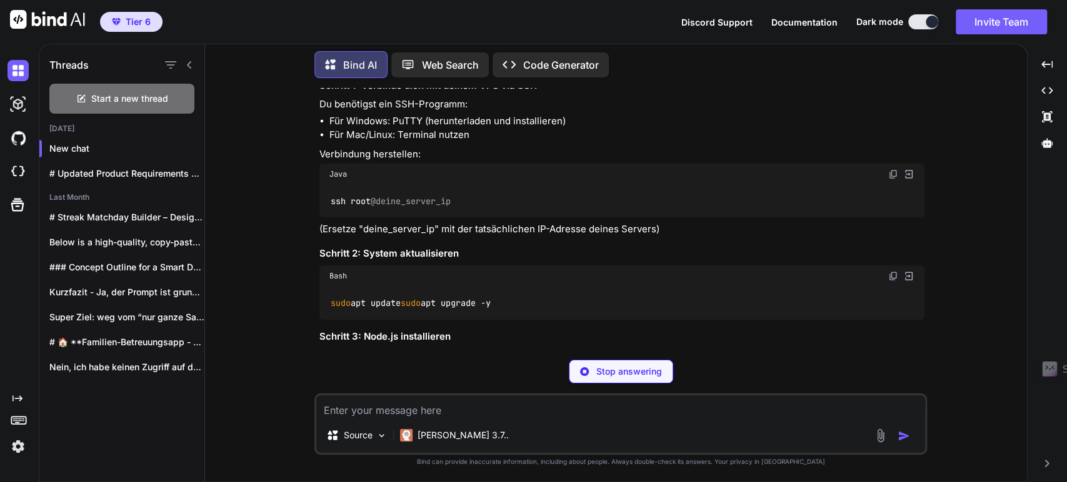
scroll to position [272, 0]
type textarea "x"
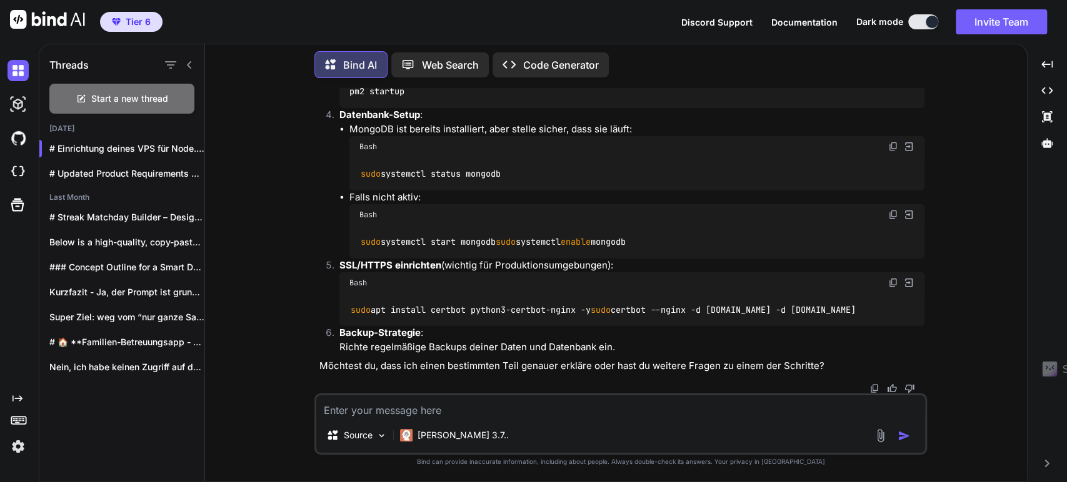
scroll to position [2286, 0]
click at [441, 61] on p "Web Search" at bounding box center [450, 64] width 57 height 15
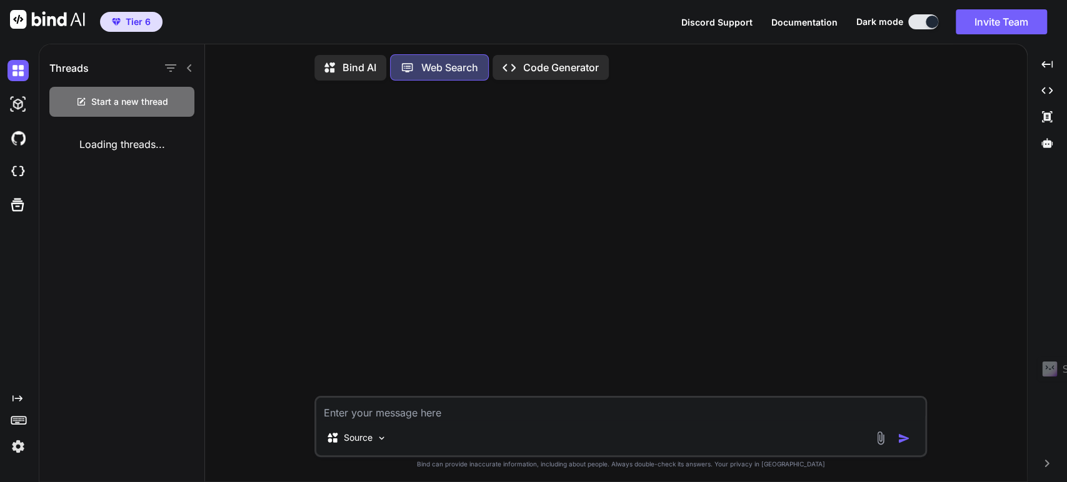
scroll to position [5, 0]
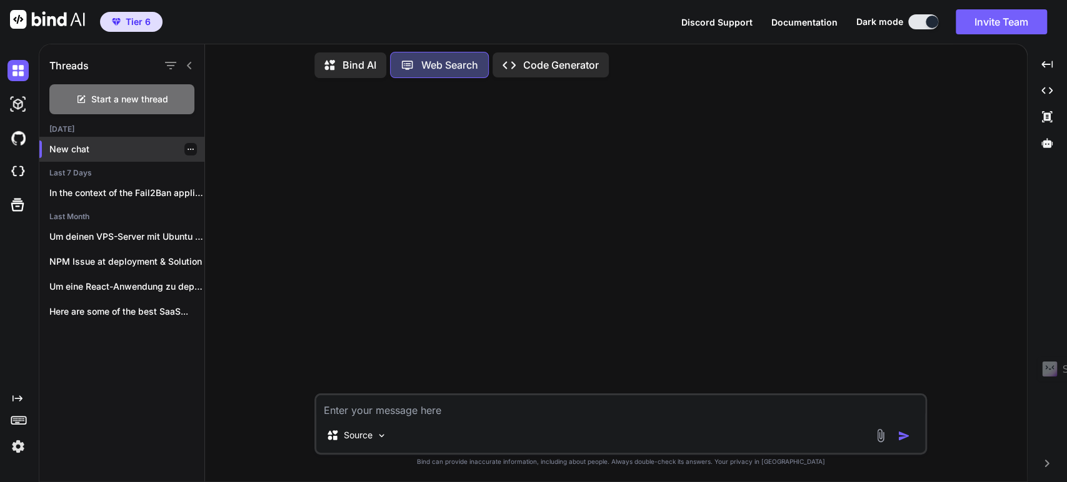
click at [90, 150] on p "New chat" at bounding box center [126, 149] width 155 height 12
click at [351, 416] on textarea at bounding box center [620, 407] width 609 height 22
paste textarea "Ich hab einen VPS Server mit folgendem Setup OS: Ubuntu 24.04, Web Server: Ngin…"
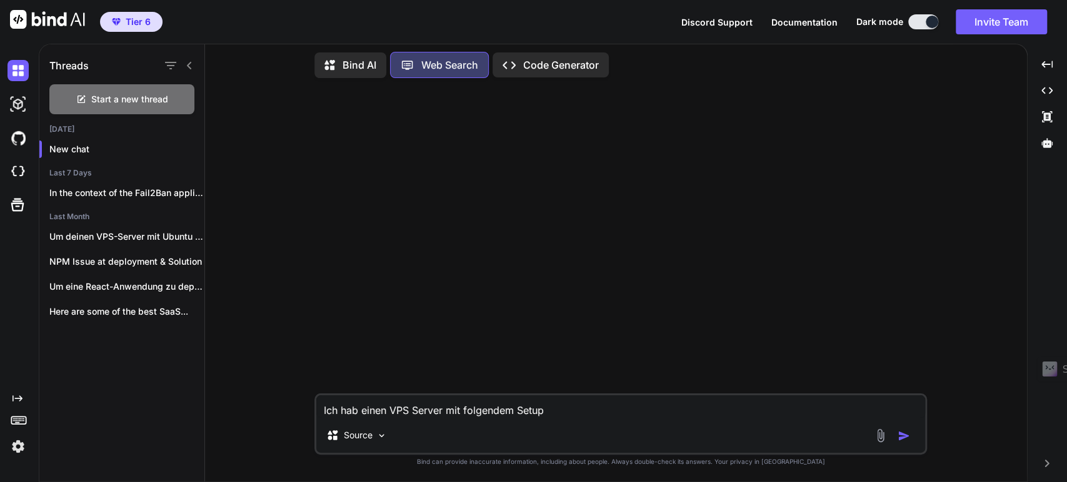
scroll to position [136, 0]
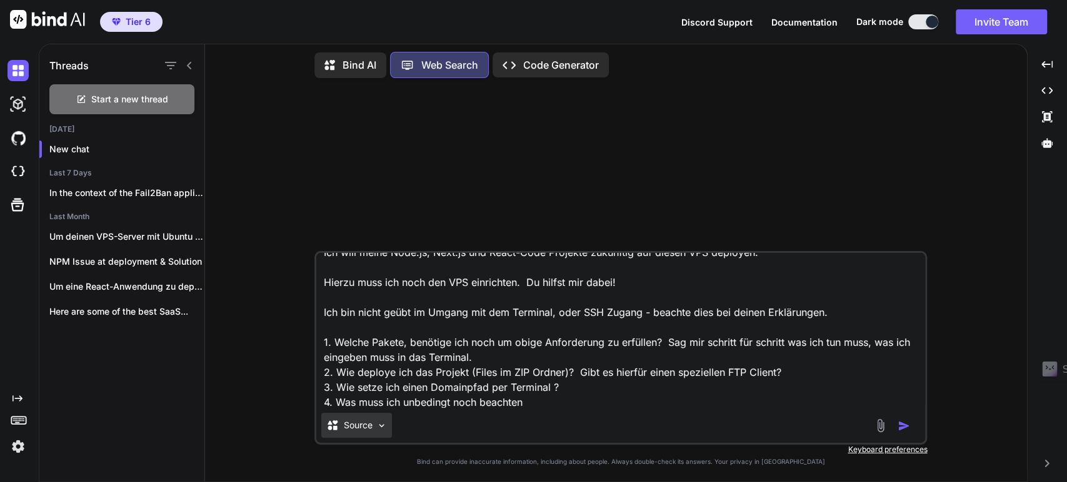
type textarea "Ich hab einen VPS Server mit folgendem Setup OS: Ubuntu 24.04, Web Server: Ngin…"
click at [386, 427] on img at bounding box center [381, 426] width 11 height 11
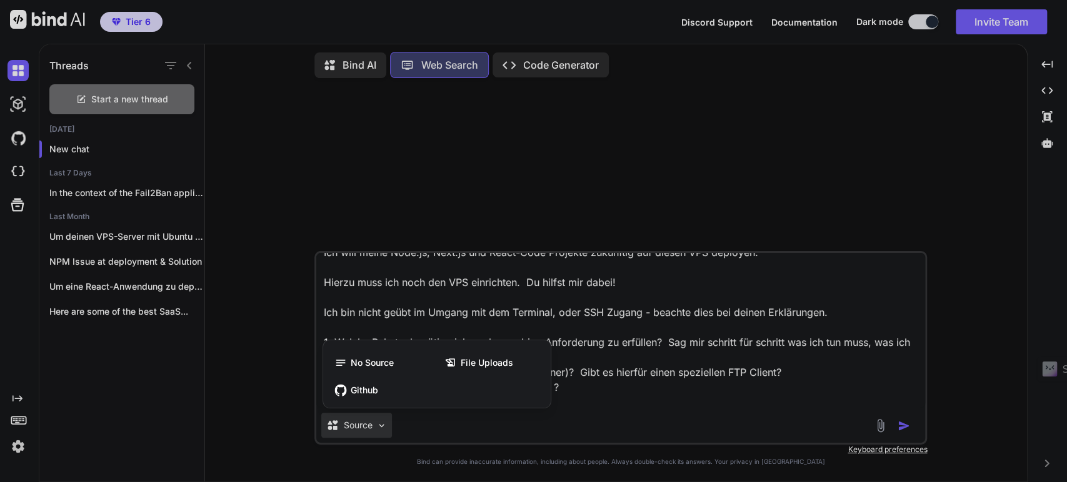
click at [625, 387] on div at bounding box center [533, 241] width 1067 height 482
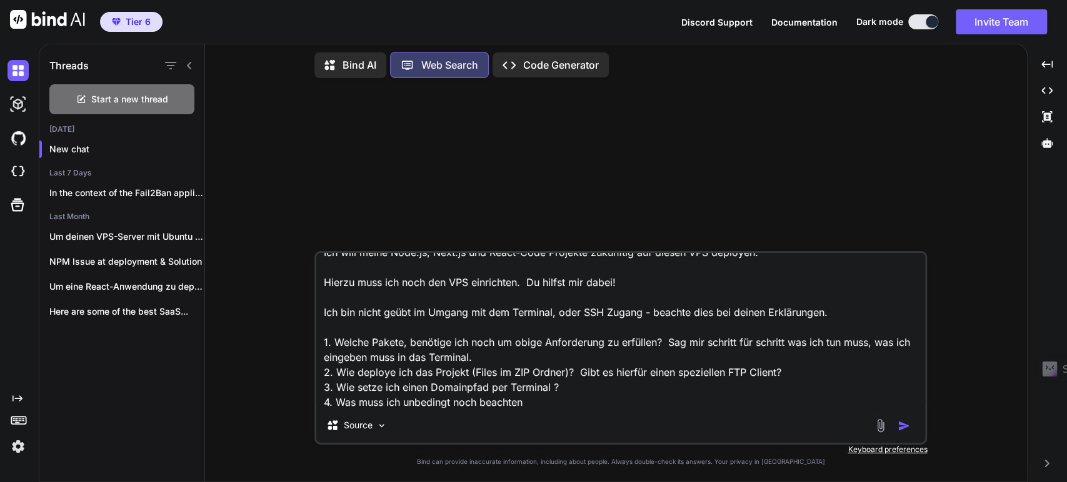
click at [905, 432] on img "button" at bounding box center [903, 426] width 12 height 12
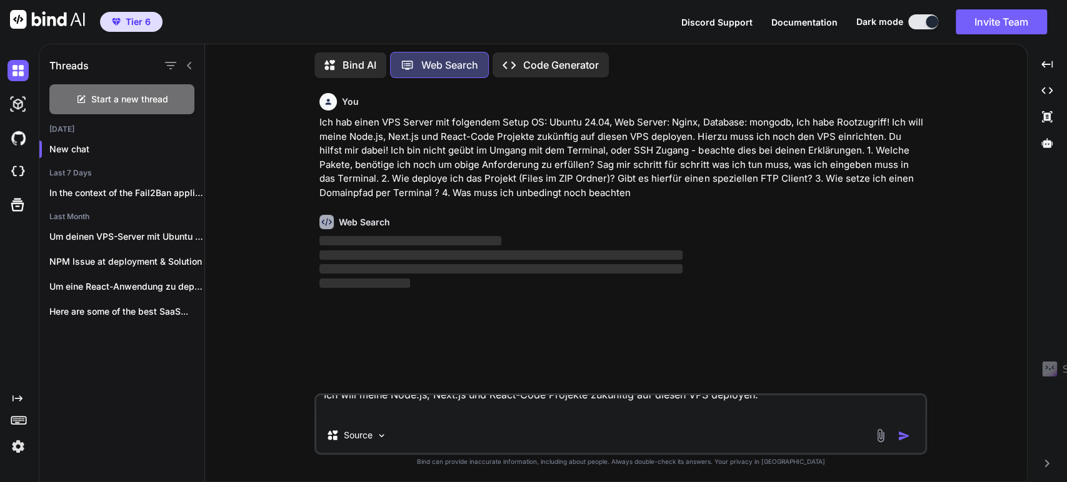
scroll to position [0, 0]
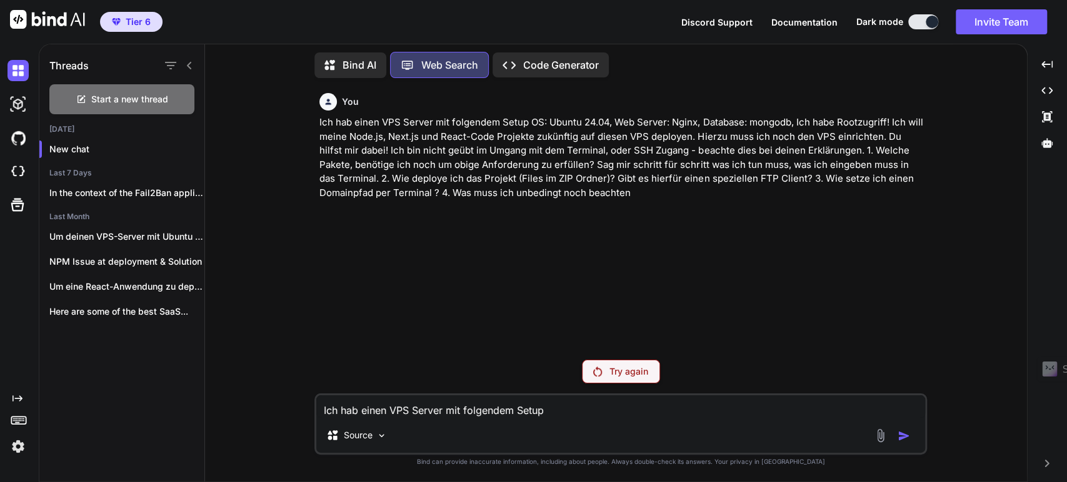
click at [439, 164] on p "Ich hab einen VPS Server mit folgendem Setup OS: Ubuntu 24.04, Web Server: Ngin…" at bounding box center [621, 158] width 605 height 84
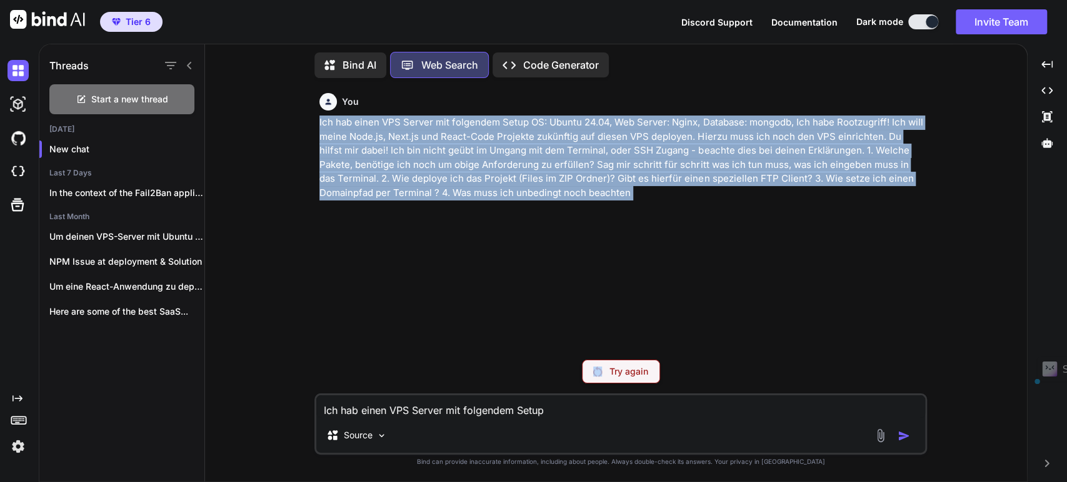
click at [439, 164] on p "Ich hab einen VPS Server mit folgendem Setup OS: Ubuntu 24.04, Web Server: Ngin…" at bounding box center [621, 158] width 605 height 84
copy div "Ich hab einen VPS Server mit folgendem Setup OS: Ubuntu 24.04, Web Server: Ngin…"
